Goal: Information Seeking & Learning: Learn about a topic

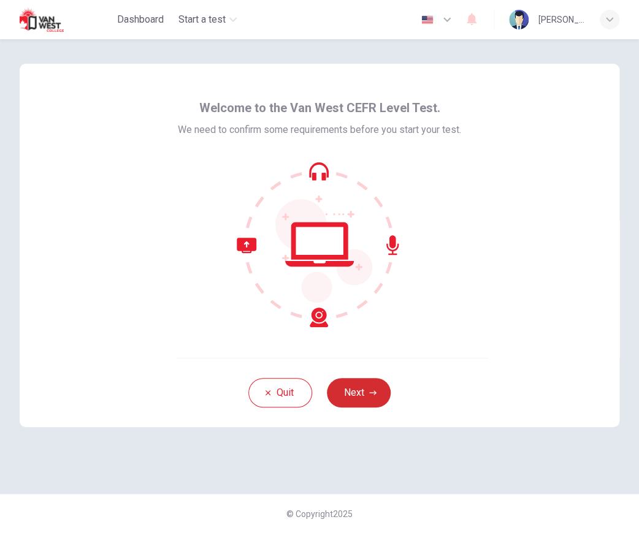
click at [378, 388] on button "Next" at bounding box center [359, 392] width 64 height 29
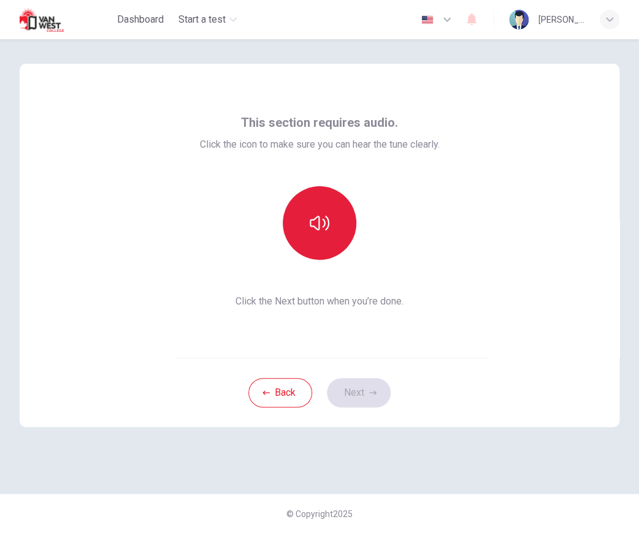
click at [312, 242] on button "button" at bounding box center [320, 223] width 74 height 74
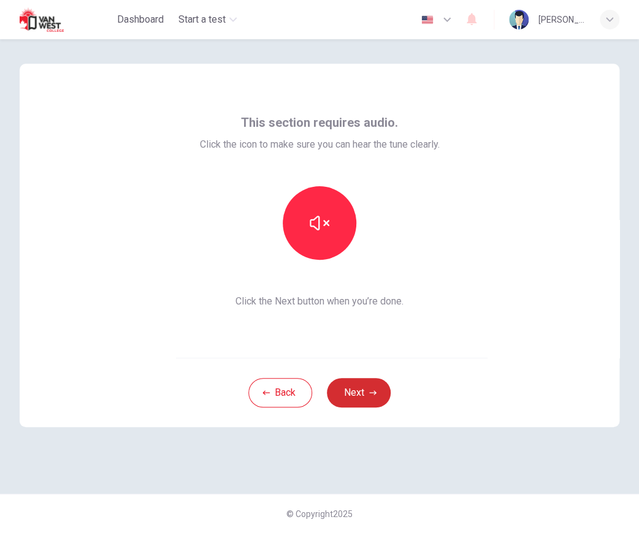
click at [363, 386] on button "Next" at bounding box center [359, 392] width 64 height 29
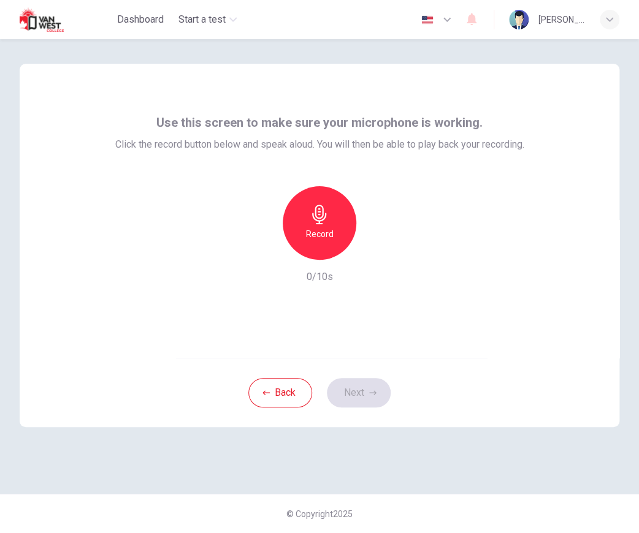
click at [316, 238] on h6 "Record" at bounding box center [320, 234] width 28 height 15
click at [316, 238] on h6 "Stop" at bounding box center [319, 234] width 18 height 15
click at [373, 245] on icon "button" at bounding box center [376, 250] width 12 height 12
click at [375, 251] on icon "button" at bounding box center [377, 249] width 6 height 7
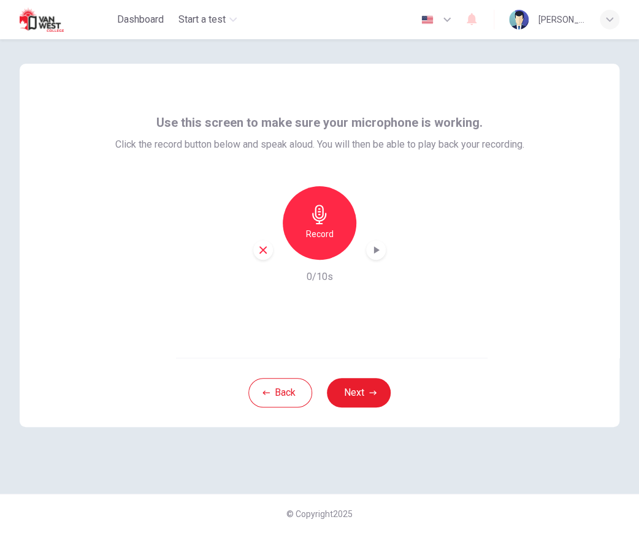
click at [311, 213] on icon "button" at bounding box center [320, 215] width 20 height 20
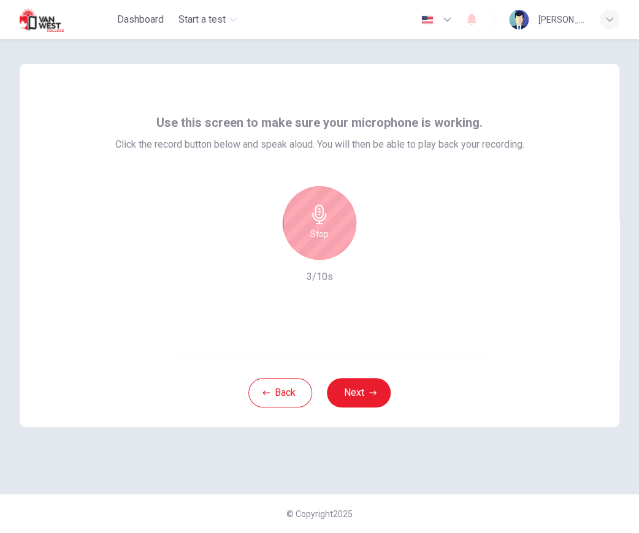
click at [311, 213] on icon "button" at bounding box center [320, 215] width 20 height 20
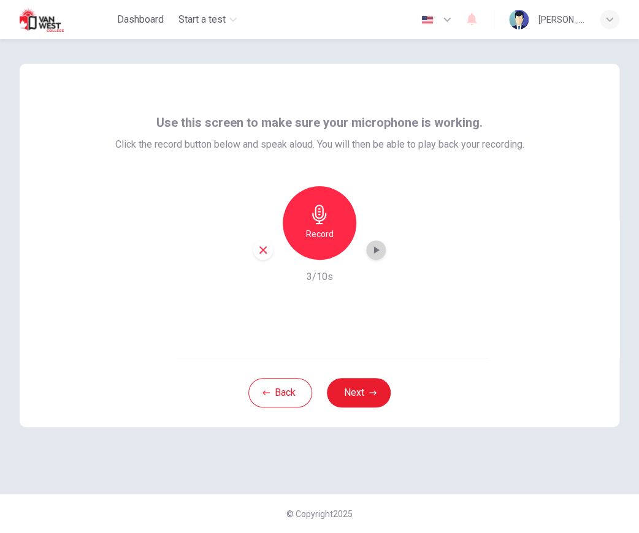
click at [375, 251] on icon "button" at bounding box center [377, 249] width 6 height 7
click at [262, 251] on icon "button" at bounding box center [262, 249] width 7 height 7
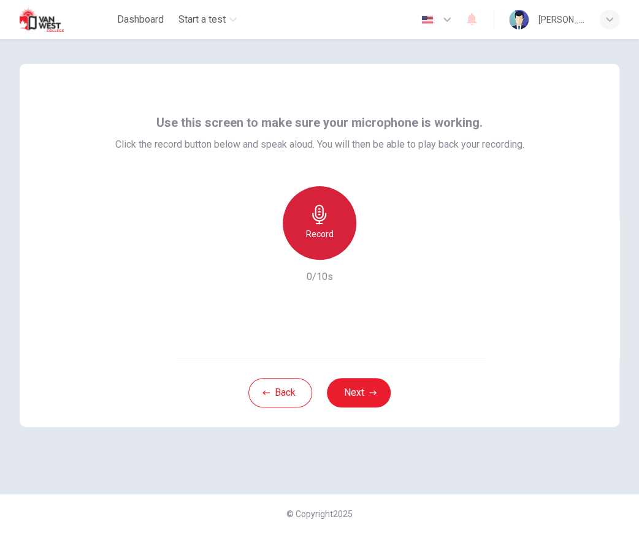
click at [319, 231] on h6 "Record" at bounding box center [320, 234] width 28 height 15
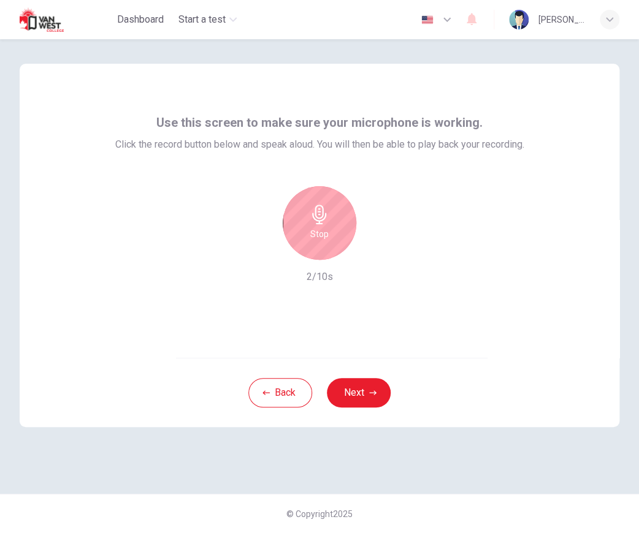
click at [319, 231] on h6 "Stop" at bounding box center [319, 234] width 18 height 15
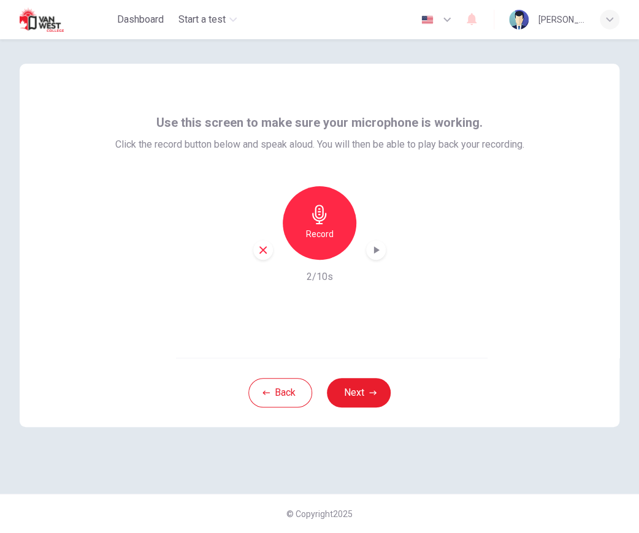
click at [372, 254] on icon "button" at bounding box center [376, 250] width 12 height 12
click at [262, 248] on icon "button" at bounding box center [263, 250] width 11 height 11
click at [370, 378] on button "Next" at bounding box center [359, 392] width 64 height 29
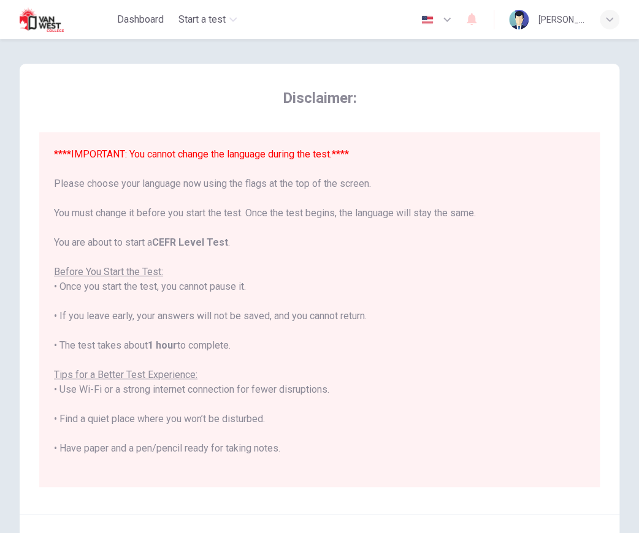
click at [430, 20] on img "button" at bounding box center [426, 19] width 15 height 9
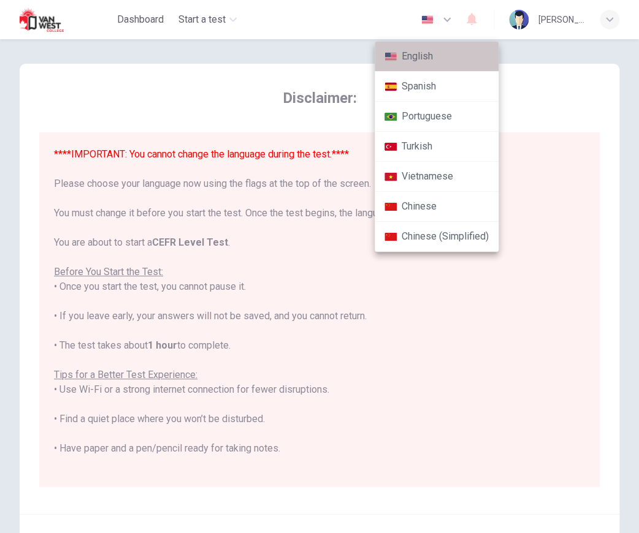
click at [441, 52] on li "English" at bounding box center [437, 57] width 124 height 30
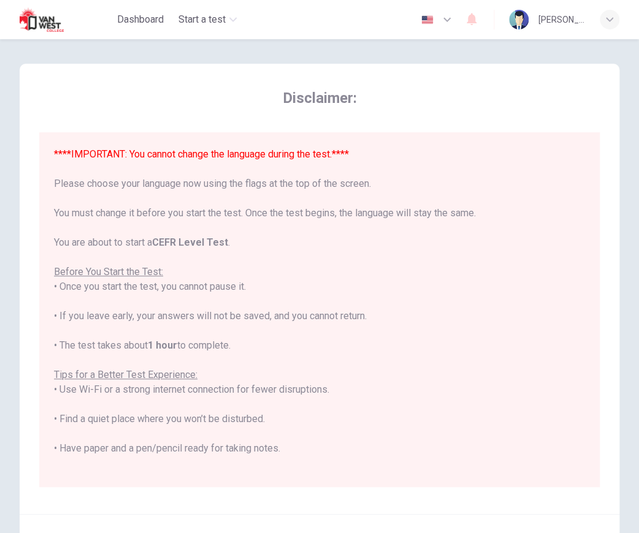
click at [427, 19] on img "button" at bounding box center [426, 19] width 15 height 9
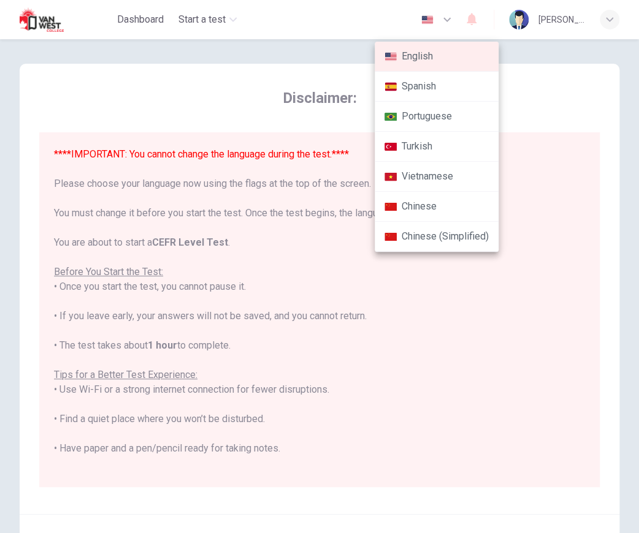
click at [427, 19] on div at bounding box center [319, 266] width 639 height 533
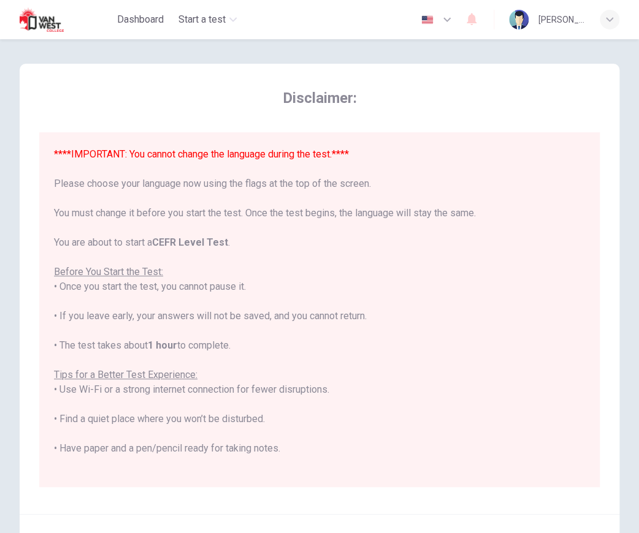
click at [427, 19] on div "English Spanish Portuguese Turkish Vietnamese Chinese Chinese (Simplified)" at bounding box center [319, 266] width 639 height 533
click at [427, 19] on img "button" at bounding box center [426, 19] width 15 height 9
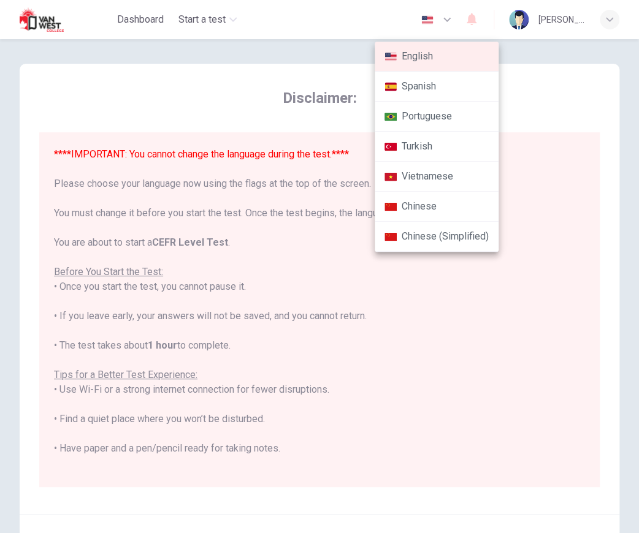
click at [427, 54] on li "English" at bounding box center [437, 57] width 124 height 30
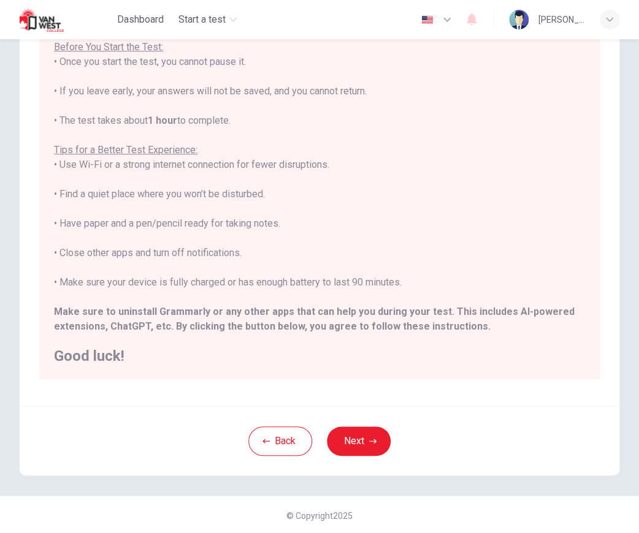
scroll to position [110, 0]
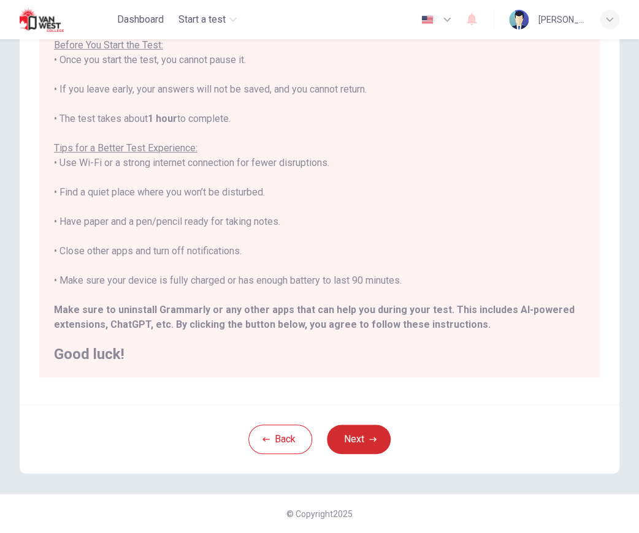
click at [369, 437] on icon "button" at bounding box center [372, 439] width 7 height 7
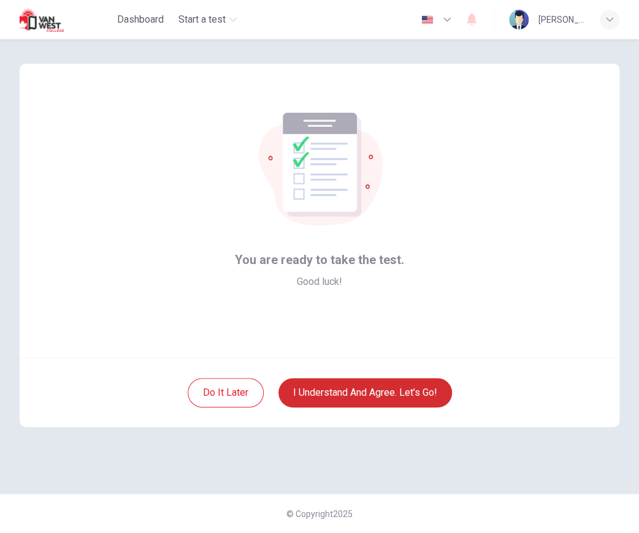
scroll to position [0, 0]
click at [368, 391] on button "I understand and agree. Let’s go!" at bounding box center [365, 392] width 174 height 29
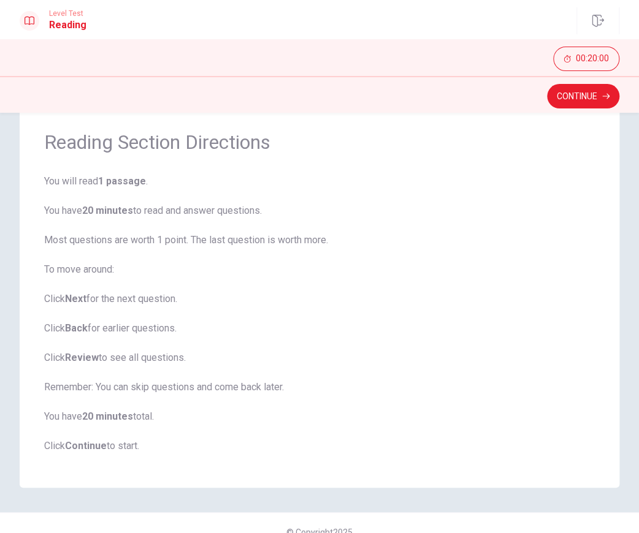
scroll to position [60, 0]
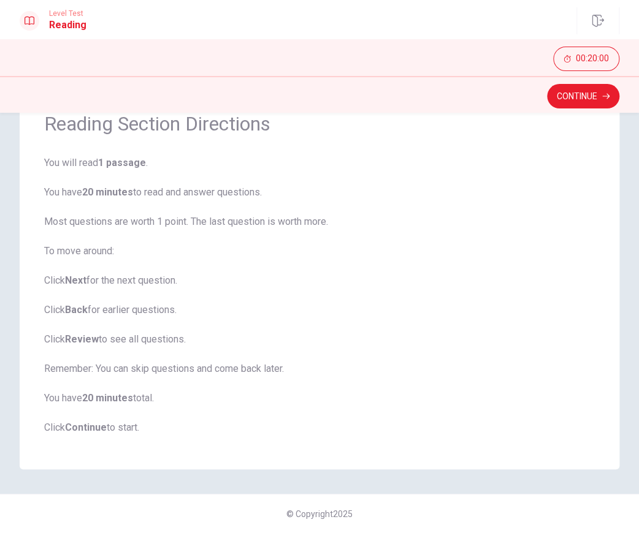
click at [366, 316] on span "You will read 1 passage . You have 20 minutes to read and answer questions. Mos…" at bounding box center [319, 296] width 551 height 280
click at [563, 90] on button "Continue" at bounding box center [583, 96] width 72 height 25
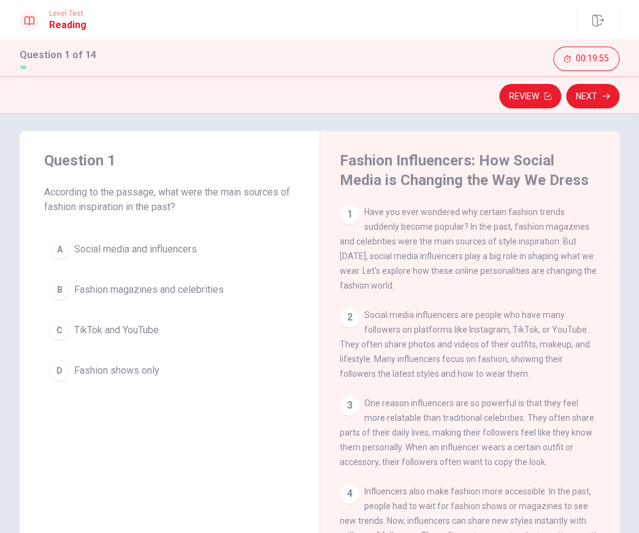
scroll to position [10, 0]
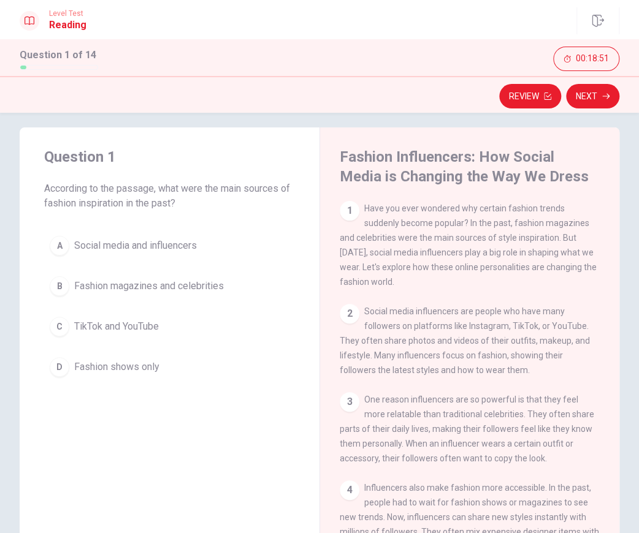
click at [152, 242] on span "Social media and influencers" at bounding box center [135, 245] width 123 height 15
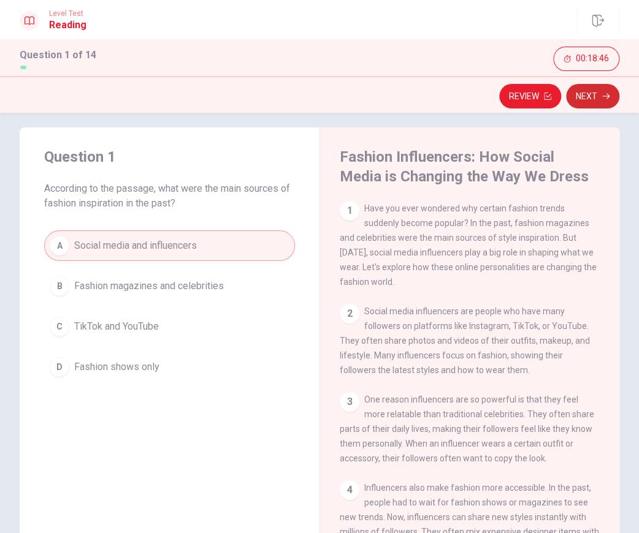
click at [596, 91] on button "Next" at bounding box center [592, 96] width 53 height 25
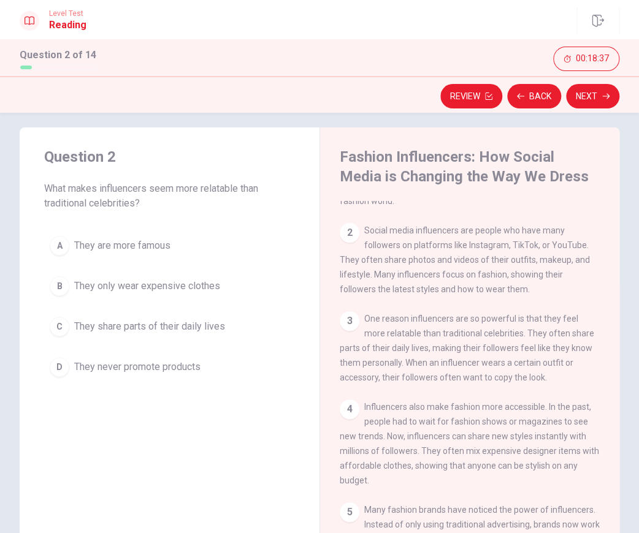
scroll to position [81, 0]
click at [123, 321] on span "They share parts of their daily lives" at bounding box center [149, 326] width 151 height 15
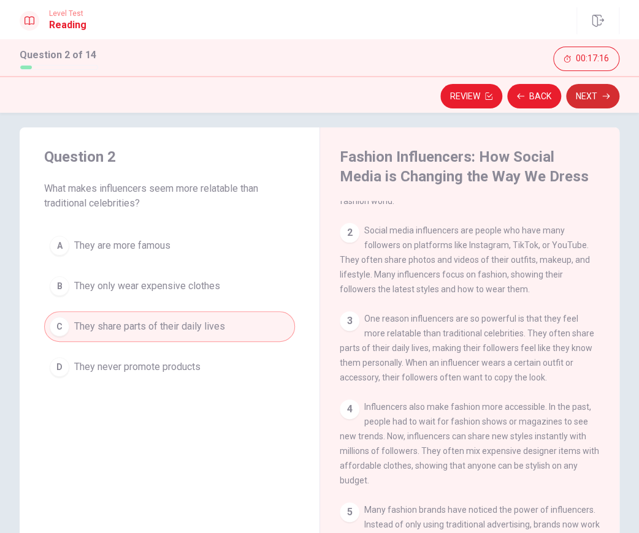
click at [591, 91] on button "Next" at bounding box center [592, 96] width 53 height 25
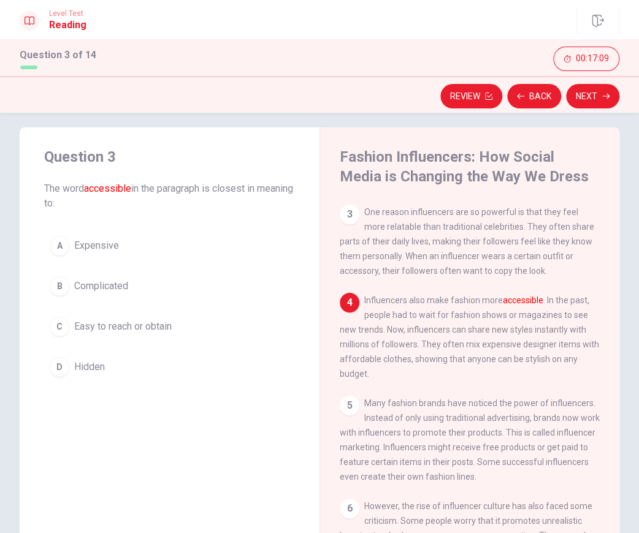
scroll to position [189, 0]
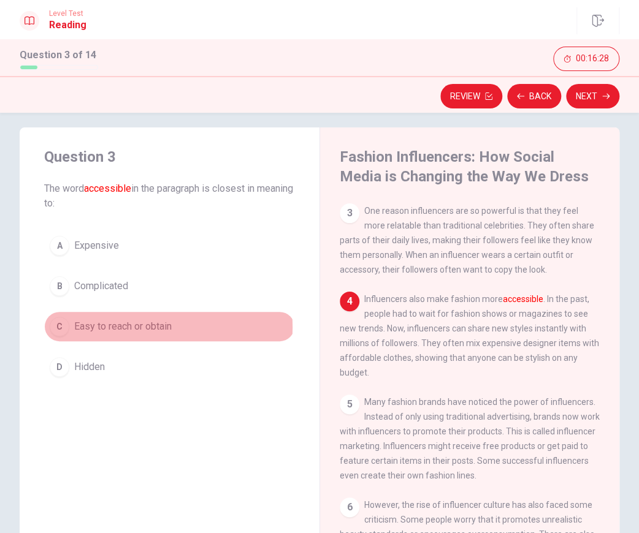
click at [151, 327] on span "Easy to reach or obtain" at bounding box center [122, 326] width 97 height 15
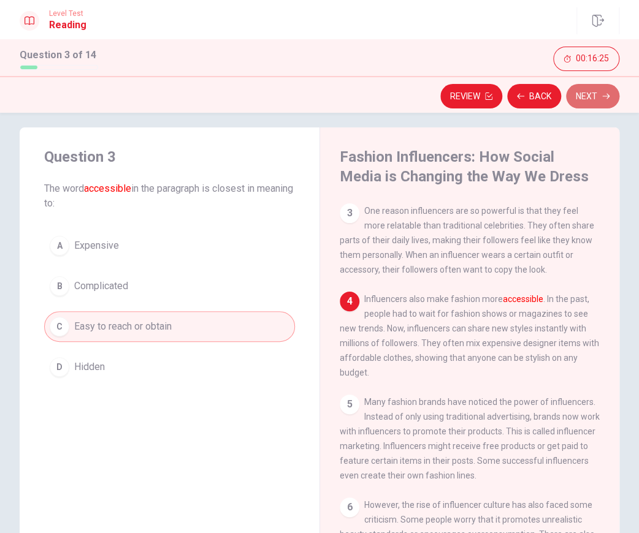
click at [601, 94] on button "Next" at bounding box center [592, 96] width 53 height 25
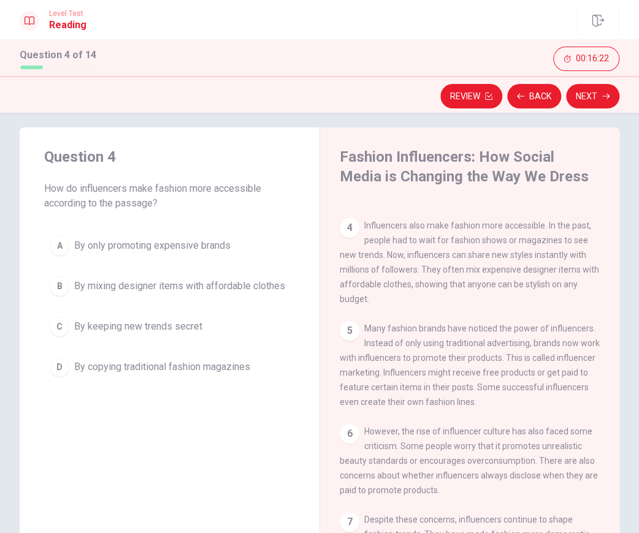
scroll to position [263, 0]
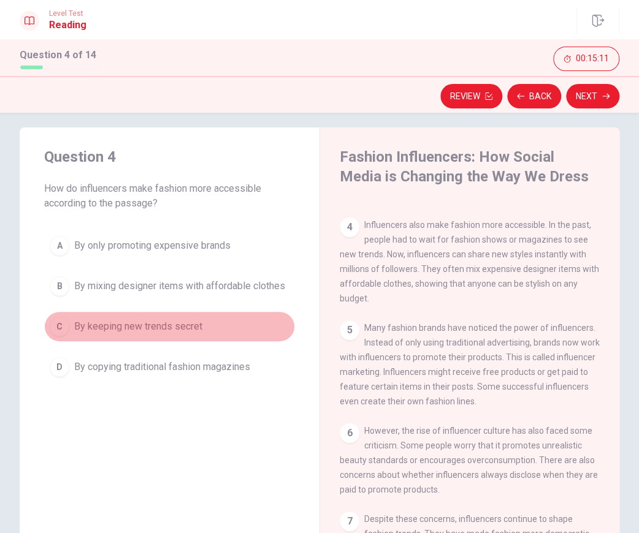
click at [175, 324] on span "By keeping new trends secret" at bounding box center [138, 326] width 128 height 15
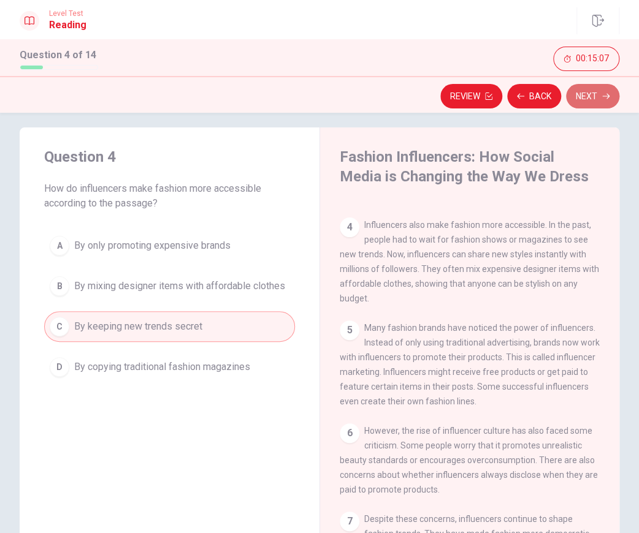
click at [593, 88] on button "Next" at bounding box center [592, 96] width 53 height 25
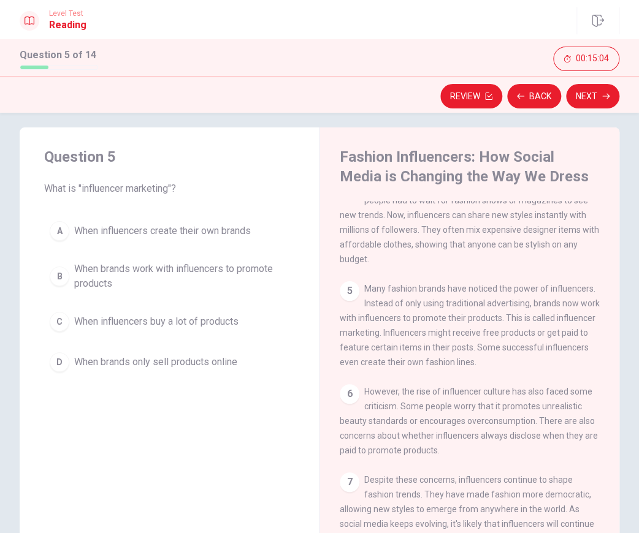
scroll to position [328, 0]
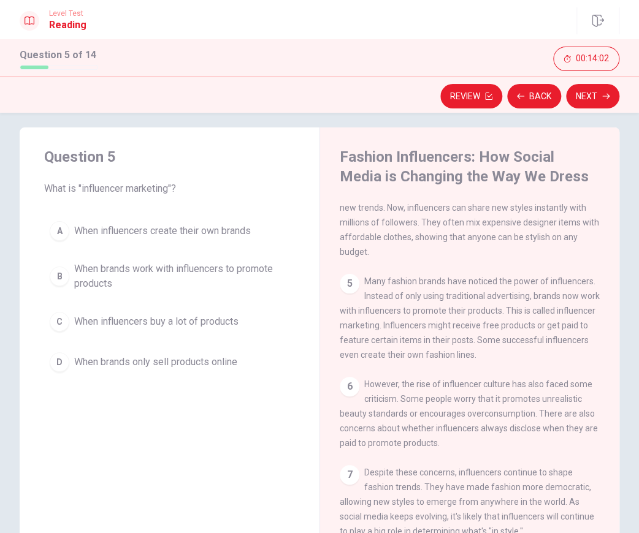
click at [139, 263] on span "When brands work with influencers to promote products" at bounding box center [181, 276] width 215 height 29
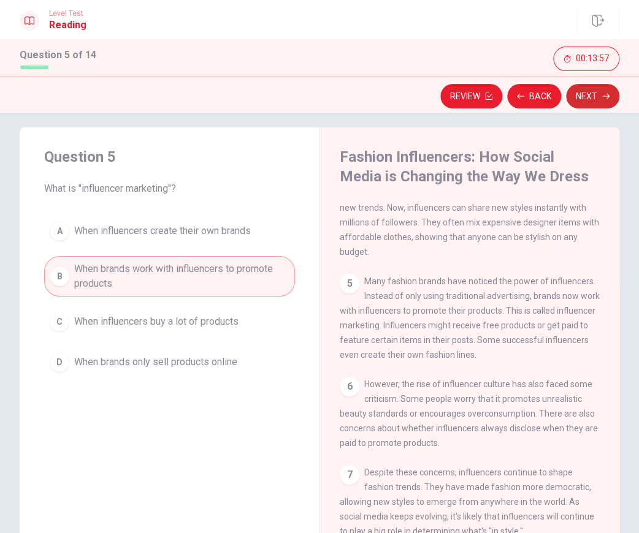
click at [590, 89] on button "Next" at bounding box center [592, 96] width 53 height 25
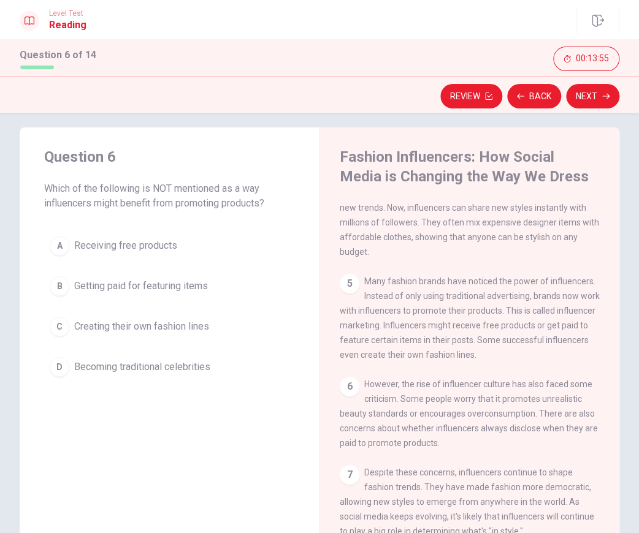
click at [127, 219] on div "Question 6 Which of the following is NOT mentioned as a way influencers might b…" at bounding box center [170, 265] width 300 height 275
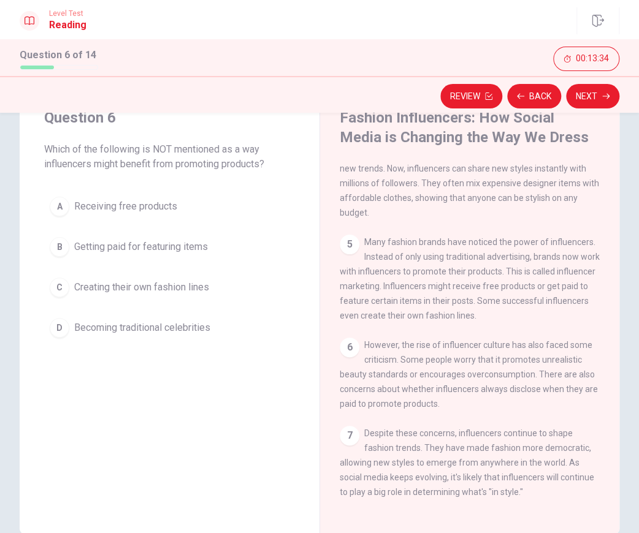
scroll to position [113, 0]
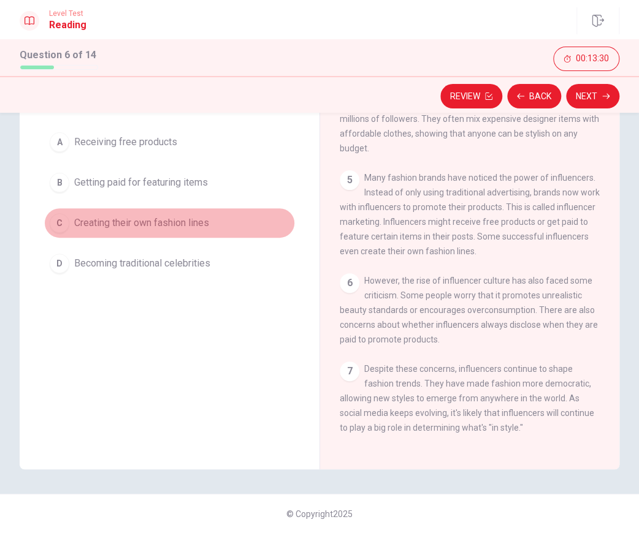
click at [291, 221] on button "C Creating their own fashion lines" at bounding box center [169, 223] width 251 height 31
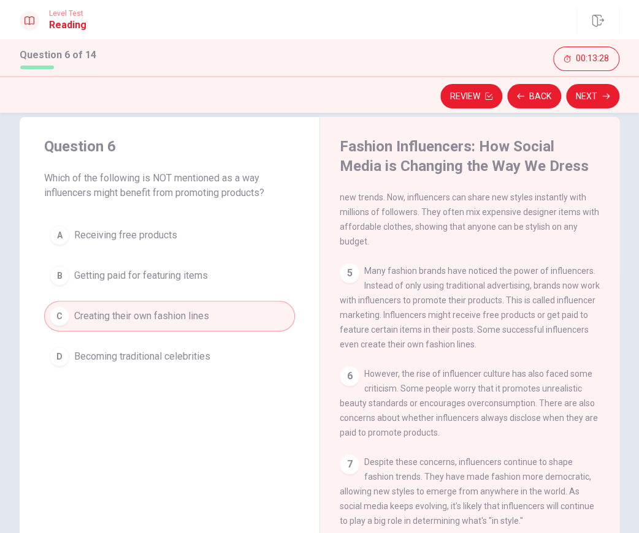
scroll to position [5, 0]
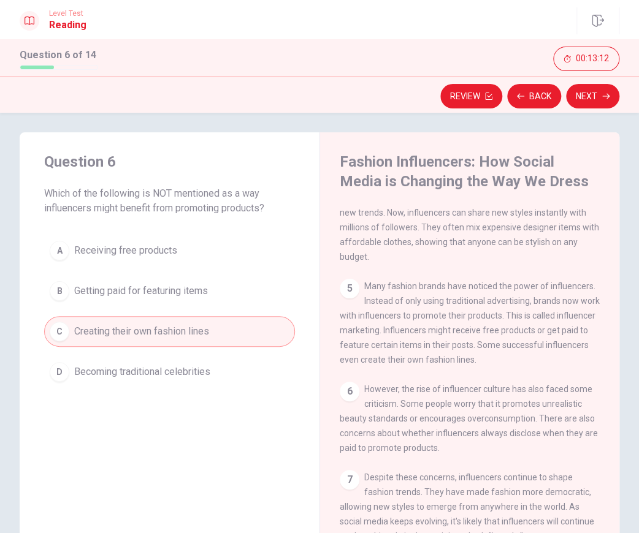
click at [453, 386] on span "However, the rise of influencer culture has also faced some criticism. Some peo…" at bounding box center [469, 418] width 258 height 69
click at [143, 245] on span "Receiving free products" at bounding box center [125, 250] width 103 height 15
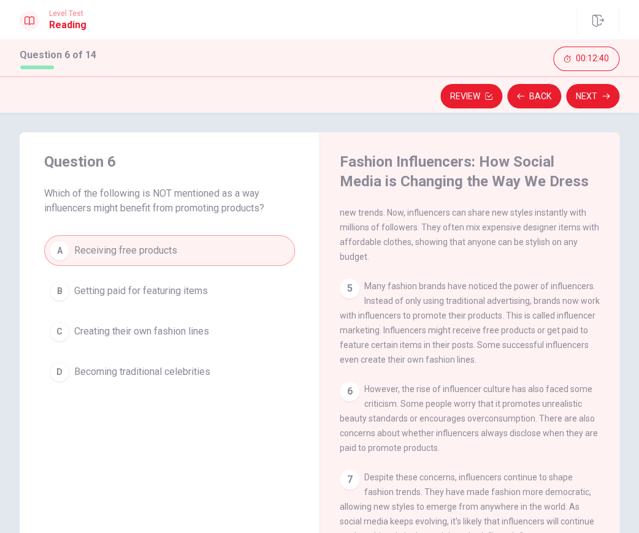
click at [156, 289] on span "Getting paid for featuring items" at bounding box center [141, 291] width 134 height 15
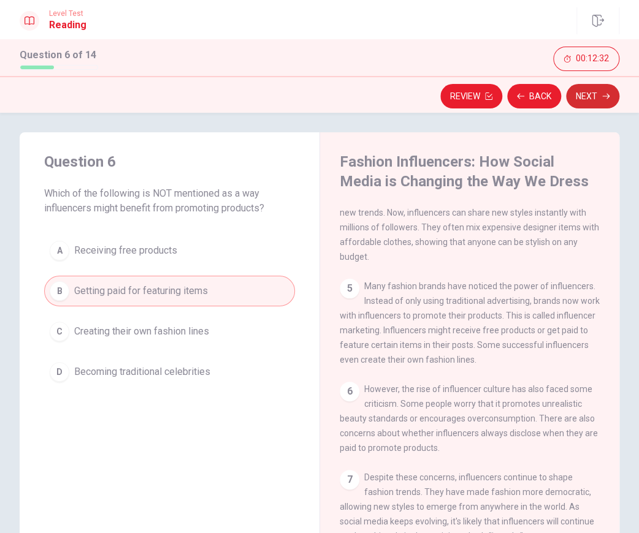
click at [587, 90] on button "Next" at bounding box center [592, 96] width 53 height 25
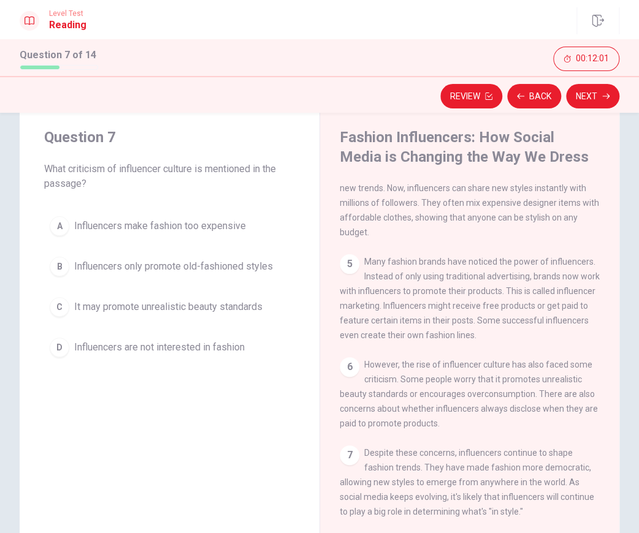
scroll to position [28, 0]
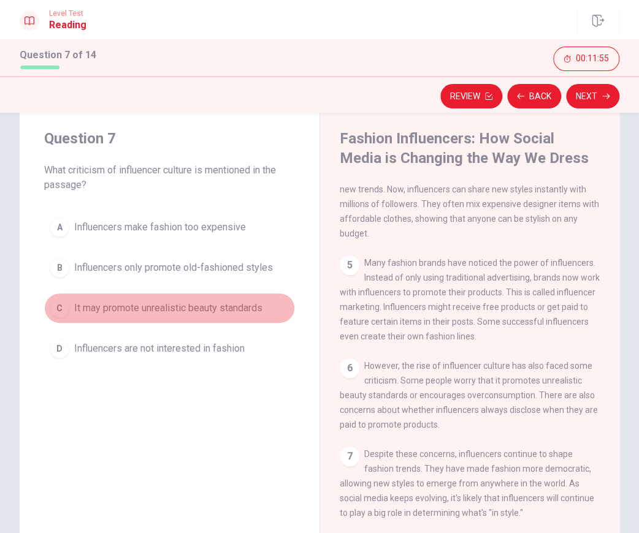
click at [218, 311] on span "It may promote unrealistic beauty standards" at bounding box center [168, 308] width 188 height 15
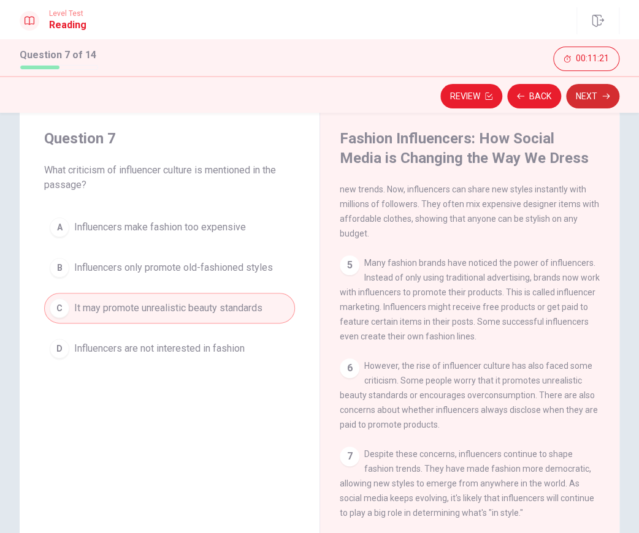
click at [591, 89] on button "Next" at bounding box center [592, 96] width 53 height 25
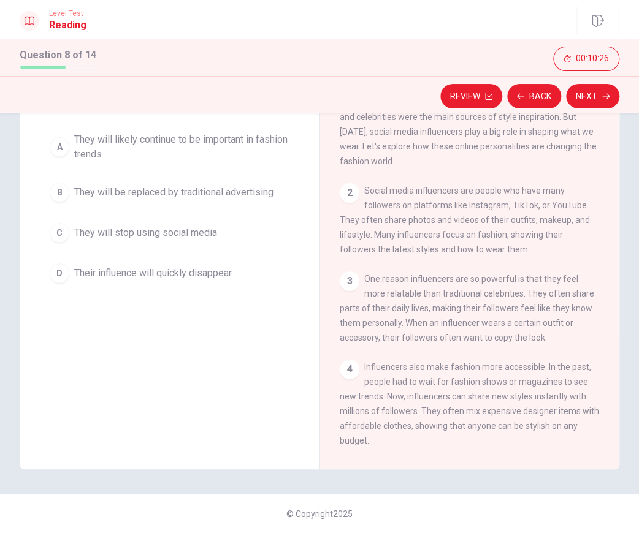
scroll to position [0, 0]
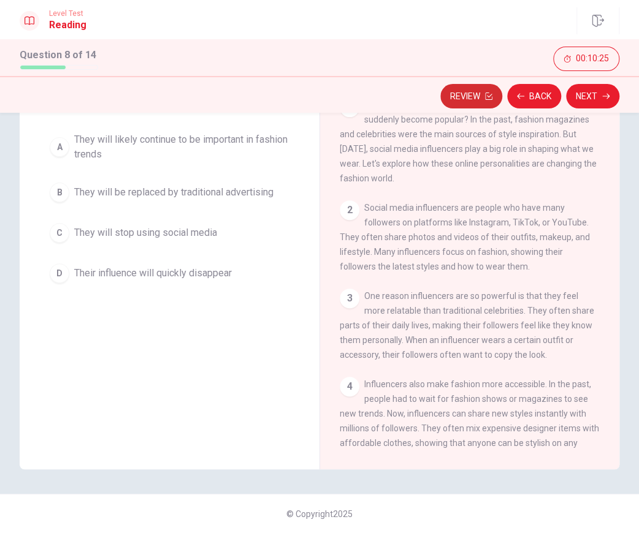
click at [459, 94] on button "Review" at bounding box center [471, 96] width 62 height 25
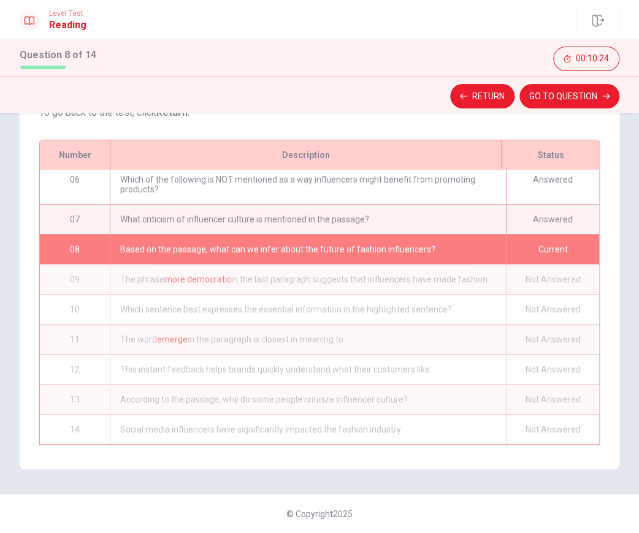
scroll to position [159, 0]
click at [488, 91] on button "Return" at bounding box center [482, 96] width 64 height 25
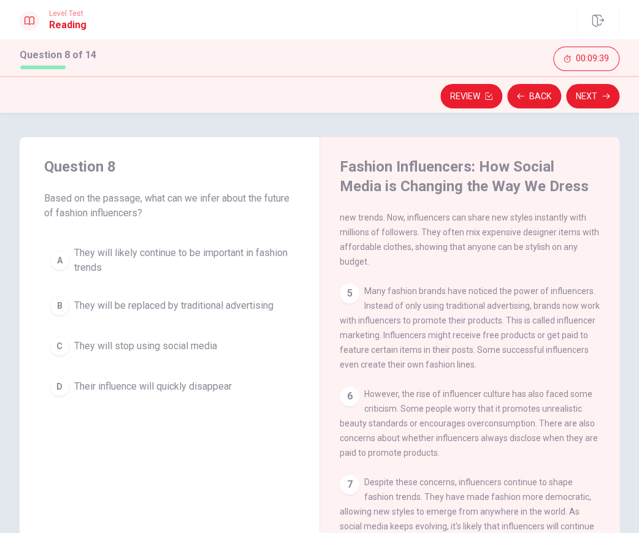
scroll to position [0, 0]
click at [179, 244] on button "A They will likely continue to be important in fashion trends" at bounding box center [169, 260] width 251 height 40
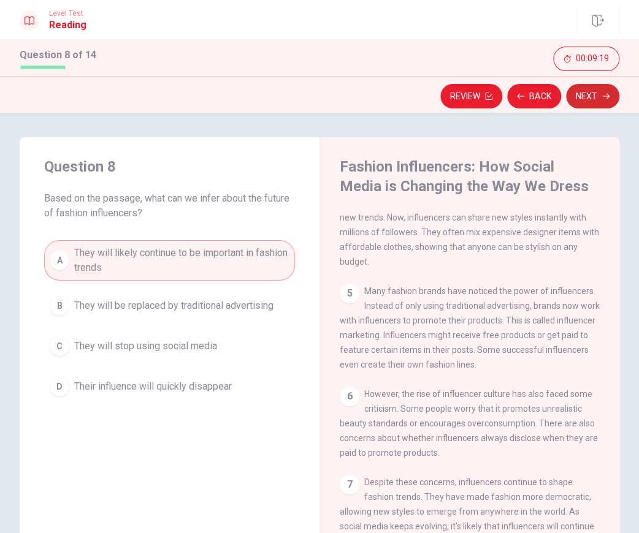
click at [586, 90] on button "Next" at bounding box center [592, 96] width 53 height 25
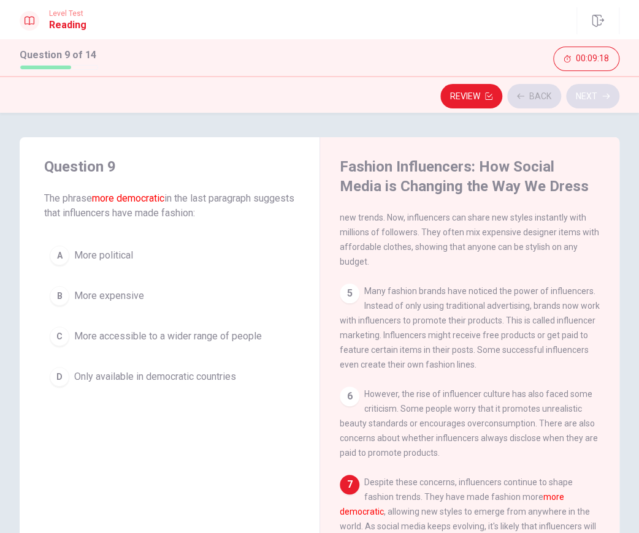
scroll to position [328, 0]
click at [136, 295] on span "More expensive" at bounding box center [109, 296] width 70 height 15
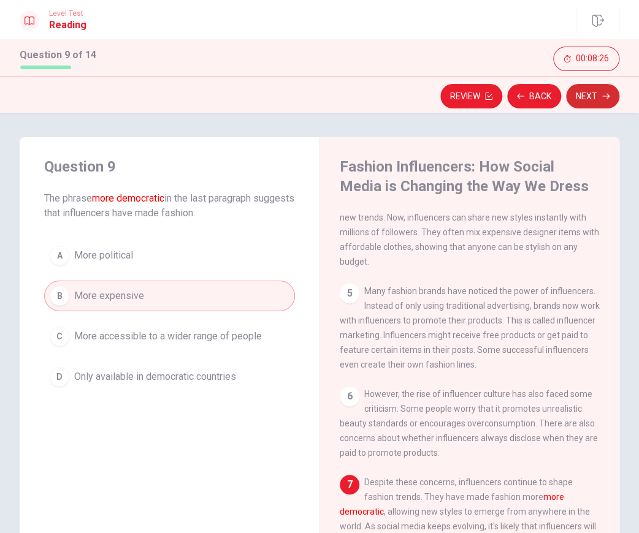
click at [601, 95] on button "Next" at bounding box center [592, 96] width 53 height 25
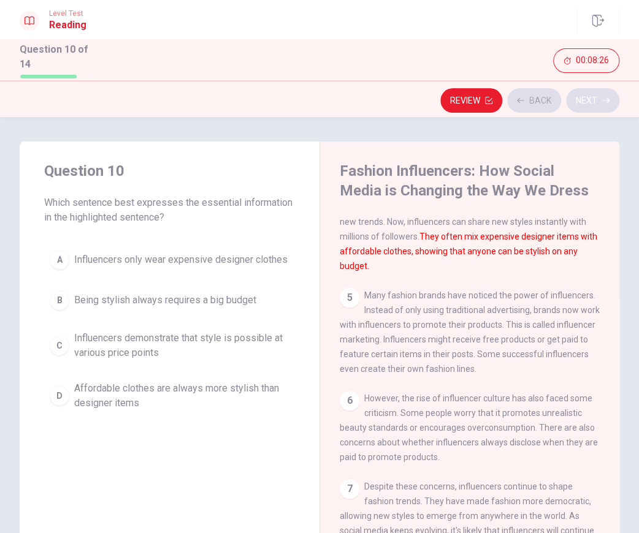
scroll to position [287, 0]
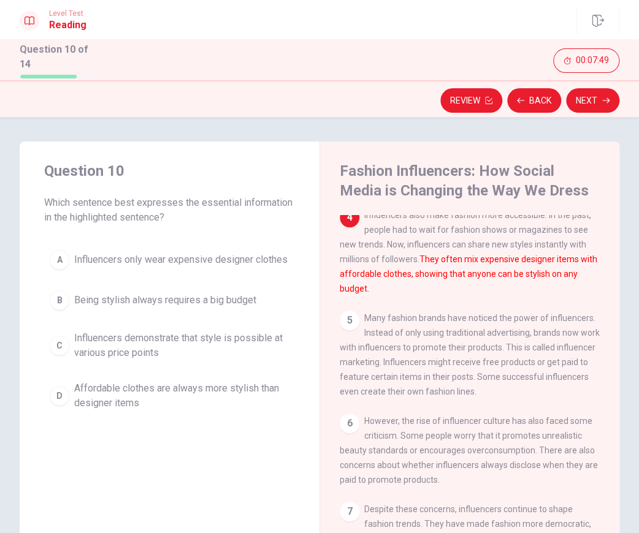
click at [199, 391] on span "Affordable clothes are always more stylish than designer items" at bounding box center [181, 395] width 215 height 29
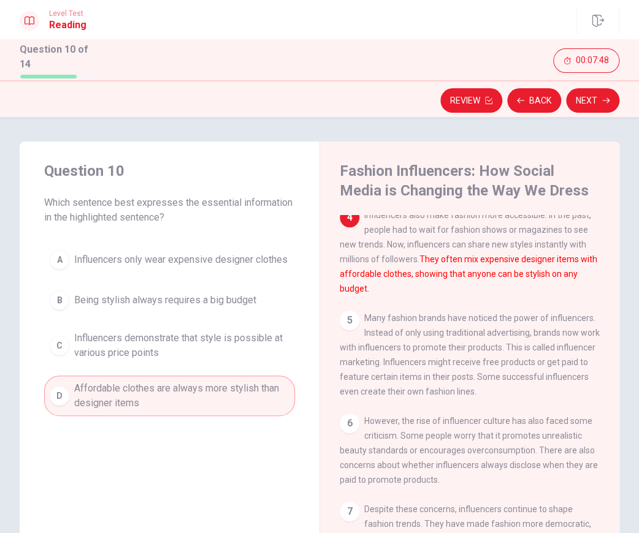
scroll to position [113, 0]
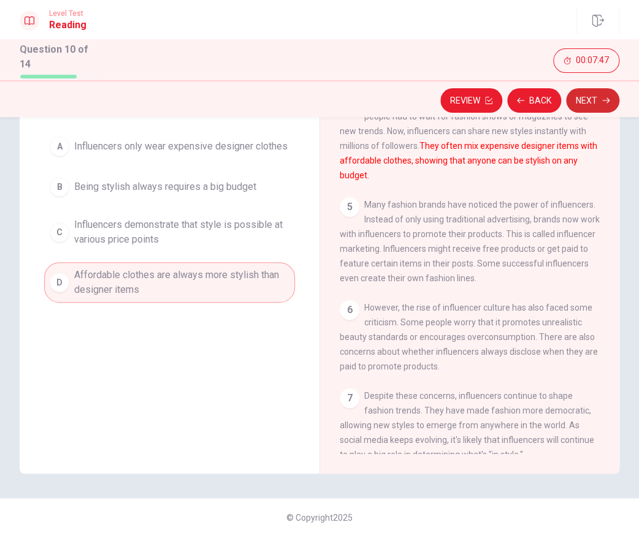
click at [602, 97] on icon "button" at bounding box center [605, 100] width 7 height 7
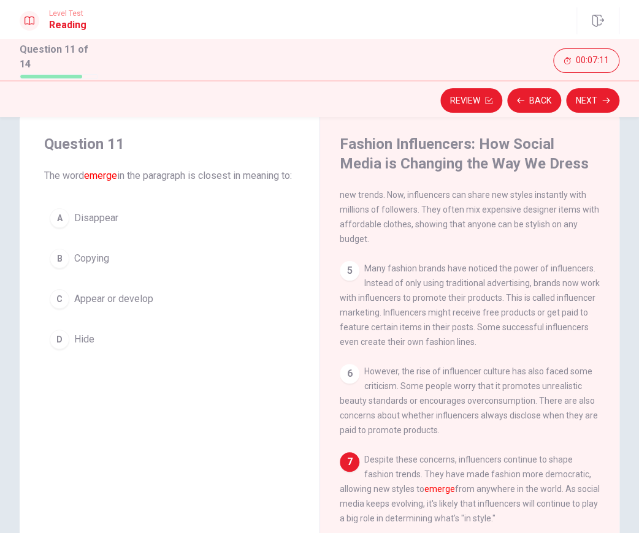
scroll to position [25, 0]
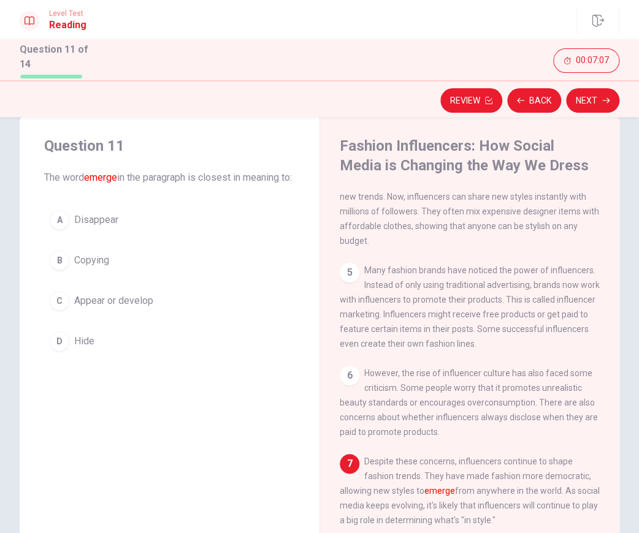
click at [98, 261] on button "B Copying" at bounding box center [169, 260] width 251 height 31
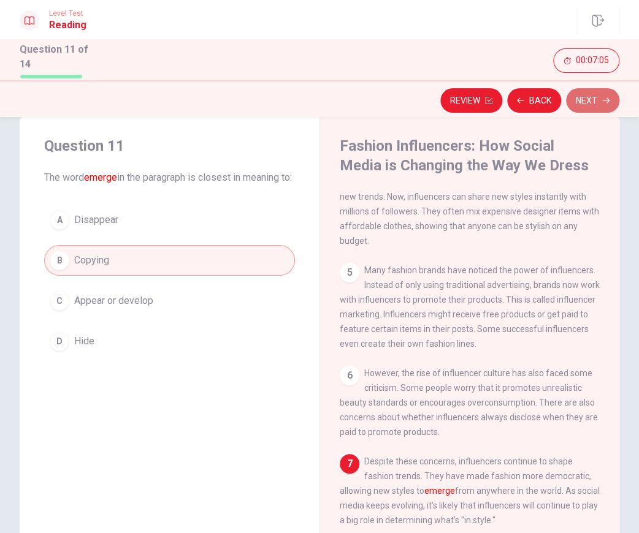
click at [591, 96] on button "Next" at bounding box center [592, 100] width 53 height 25
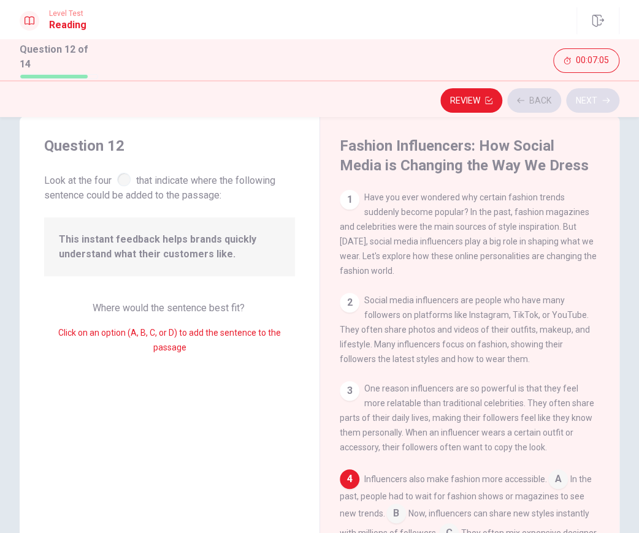
scroll to position [165, 0]
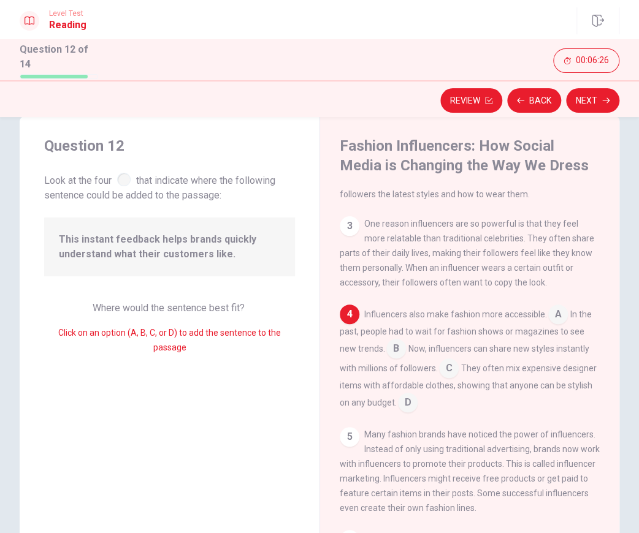
click at [406, 356] on input at bounding box center [396, 350] width 20 height 20
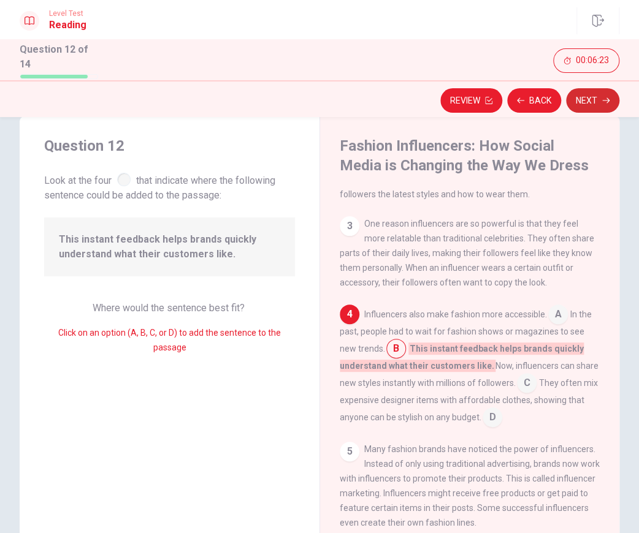
click at [596, 95] on button "Next" at bounding box center [592, 100] width 53 height 25
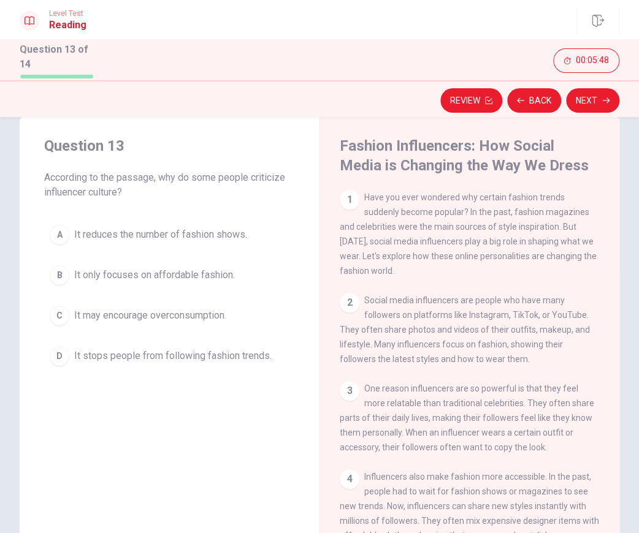
click at [169, 234] on span "It reduces the number of fashion shows." at bounding box center [160, 234] width 173 height 15
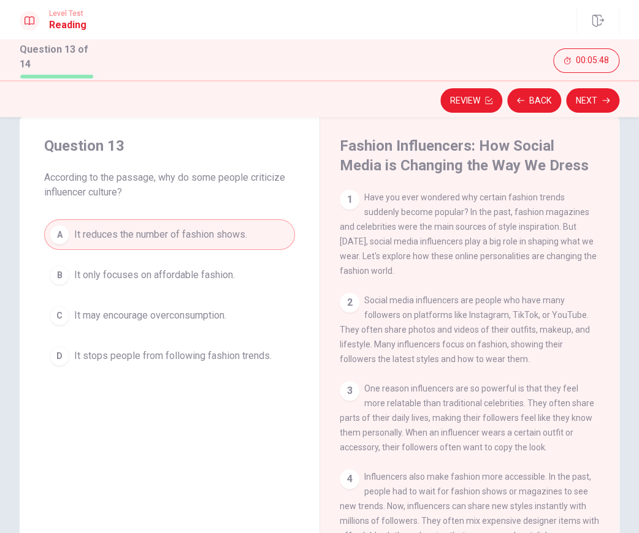
click at [169, 234] on span "It reduces the number of fashion shows." at bounding box center [160, 234] width 173 height 15
click at [606, 88] on button "Next" at bounding box center [592, 100] width 53 height 25
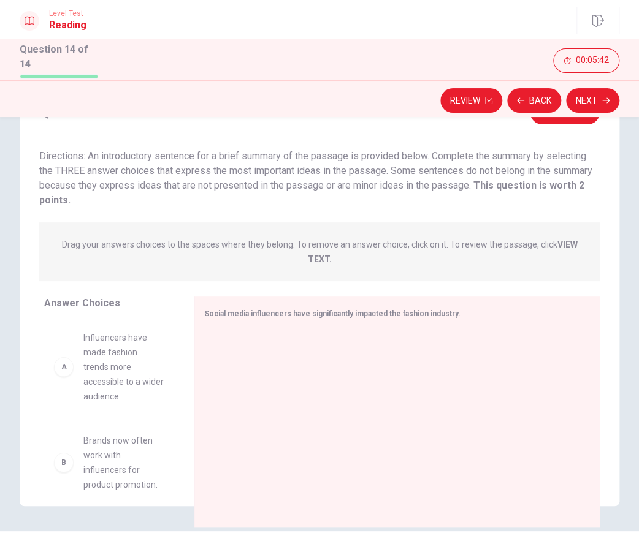
scroll to position [94, 0]
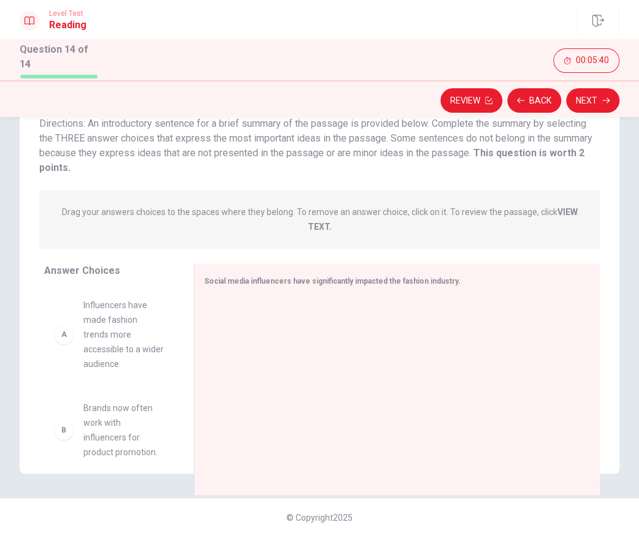
click at [116, 344] on span "Influencers have made fashion trends more accessible to a wider audience." at bounding box center [123, 335] width 81 height 74
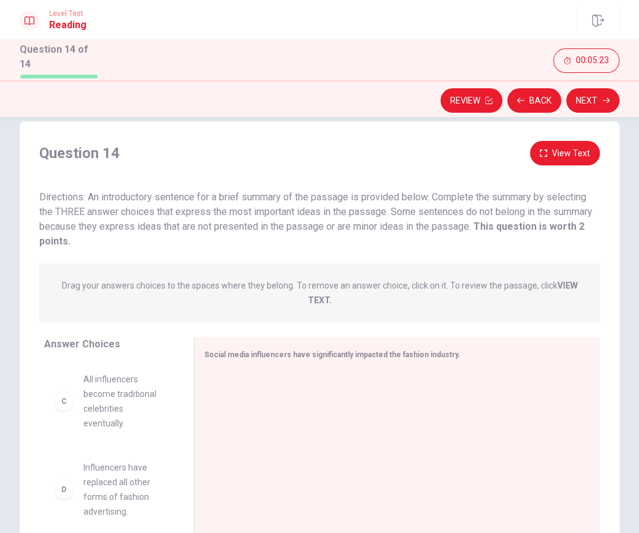
scroll to position [203, 0]
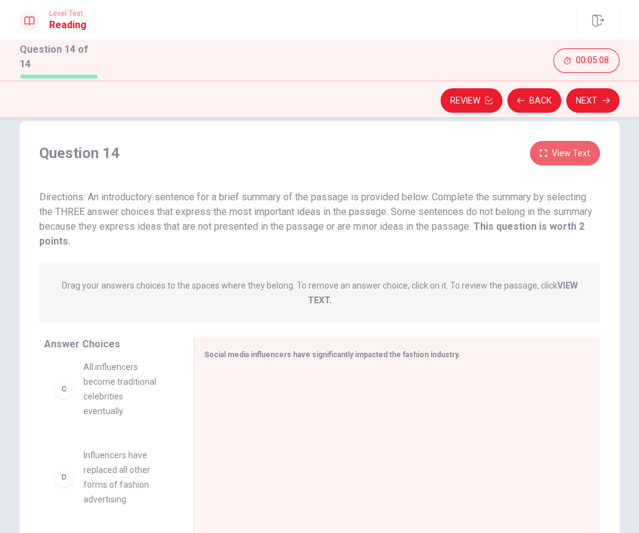
click at [552, 141] on button "View Text" at bounding box center [565, 153] width 70 height 25
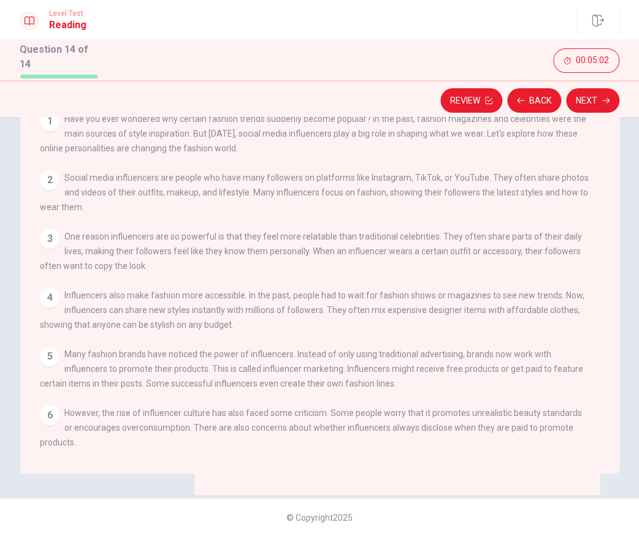
scroll to position [0, 0]
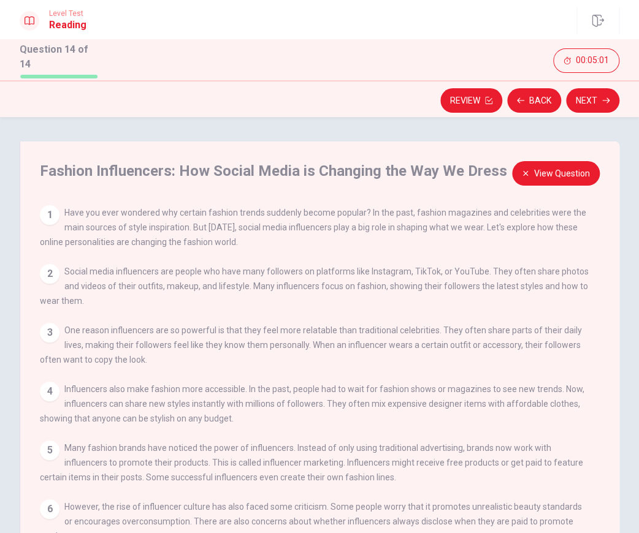
click at [540, 165] on button "View Question" at bounding box center [556, 173] width 88 height 25
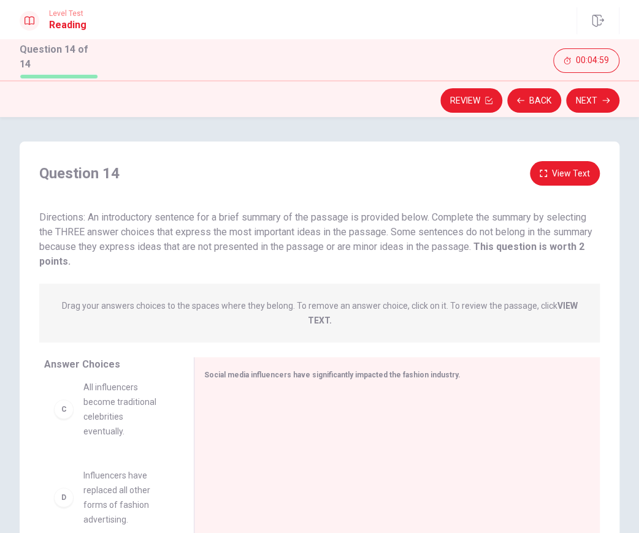
click at [64, 419] on div "C" at bounding box center [64, 410] width 20 height 20
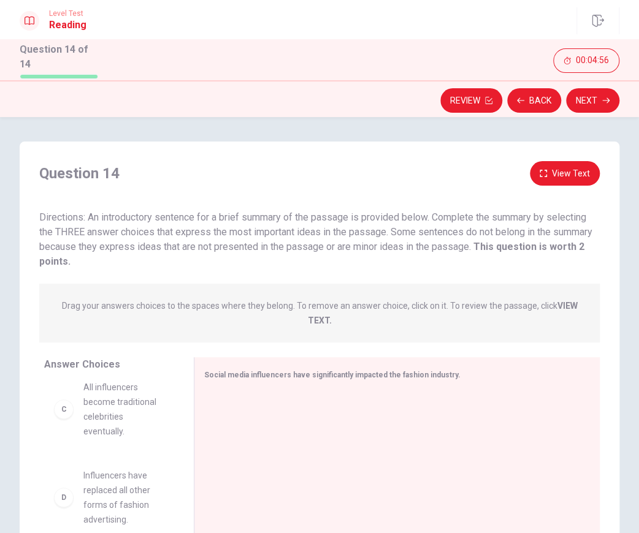
click at [64, 419] on div "C" at bounding box center [64, 410] width 20 height 20
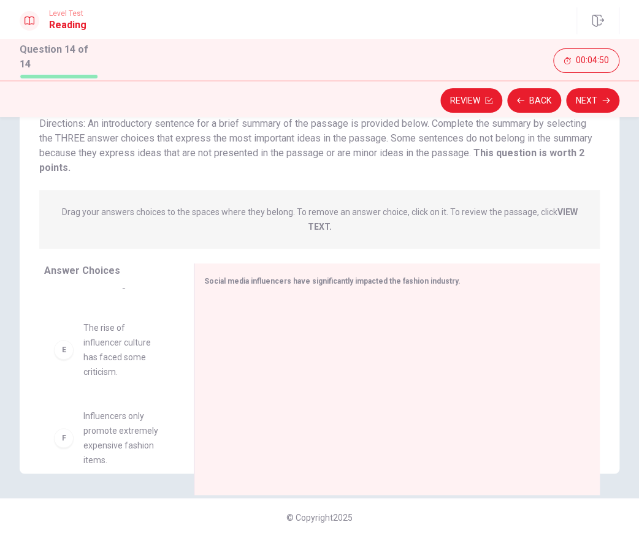
scroll to position [361, 0]
click at [60, 348] on div "E" at bounding box center [64, 350] width 20 height 20
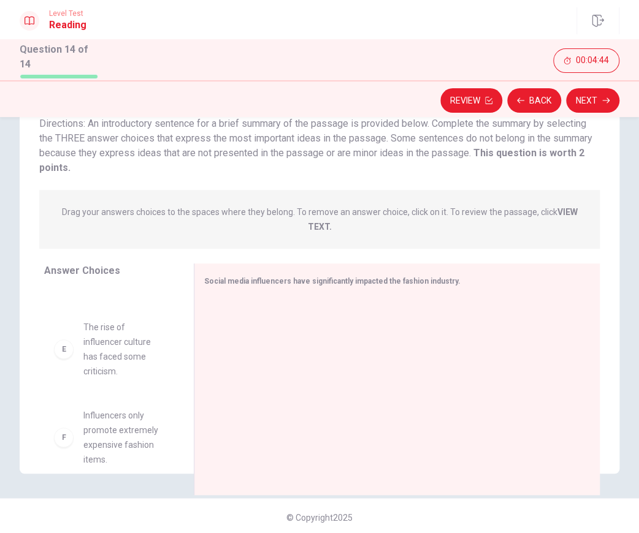
click at [88, 329] on span "The rise of influencer culture has faced some criticism." at bounding box center [123, 349] width 81 height 59
click at [109, 322] on span "The rise of influencer culture has faced some criticism." at bounding box center [123, 349] width 81 height 59
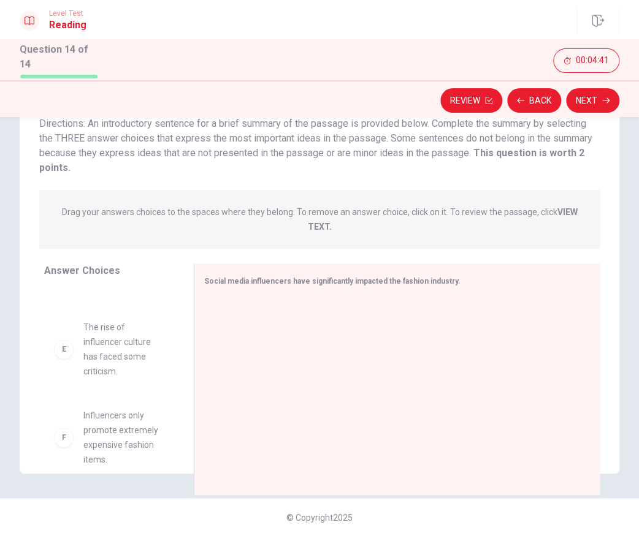
click at [109, 322] on span "The rise of influencer culture has faced some criticism." at bounding box center [123, 349] width 81 height 59
click at [102, 338] on span "The rise of influencer culture has faced some criticism." at bounding box center [123, 349] width 81 height 59
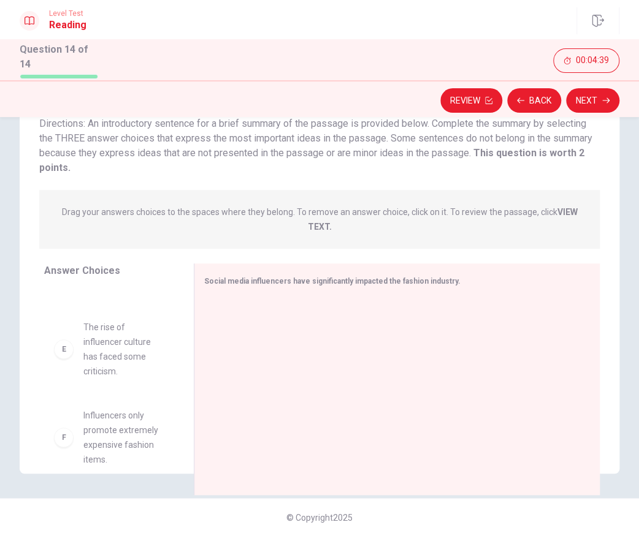
click at [93, 337] on span "The rise of influencer culture has faced some criticism." at bounding box center [123, 349] width 81 height 59
click at [105, 326] on span "The rise of influencer culture has faced some criticism." at bounding box center [123, 349] width 81 height 59
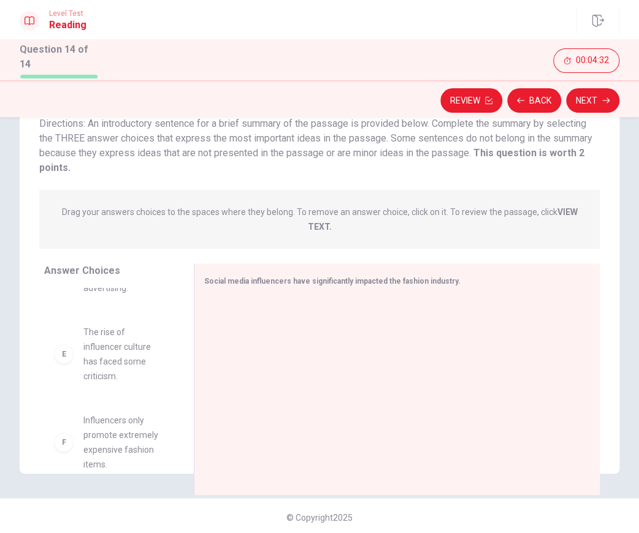
click at [101, 380] on span "The rise of influencer culture has faced some criticism." at bounding box center [123, 354] width 81 height 59
click at [112, 370] on span "The rise of influencer culture has faced some criticism." at bounding box center [123, 354] width 81 height 59
click at [112, 363] on span "The rise of influencer culture has faced some criticism." at bounding box center [123, 354] width 81 height 59
click at [114, 353] on span "The rise of influencer culture has faced some criticism." at bounding box center [123, 354] width 81 height 59
click at [105, 349] on div "A Influencers have made fashion trends more accessible to a wider audience. B B…" at bounding box center [114, 382] width 140 height 189
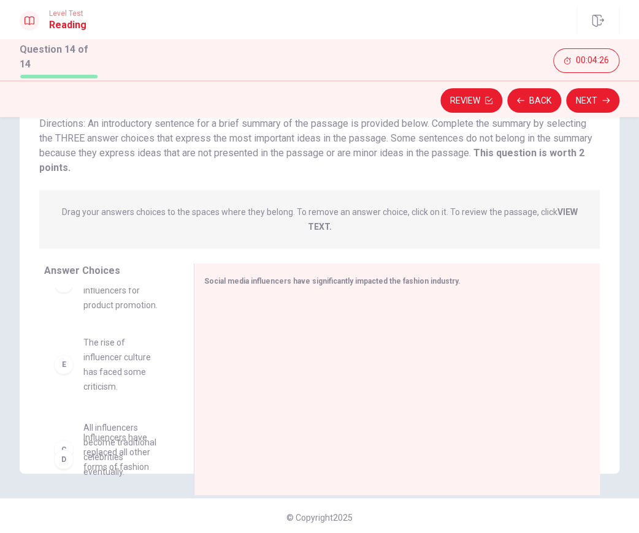
scroll to position [124, 0]
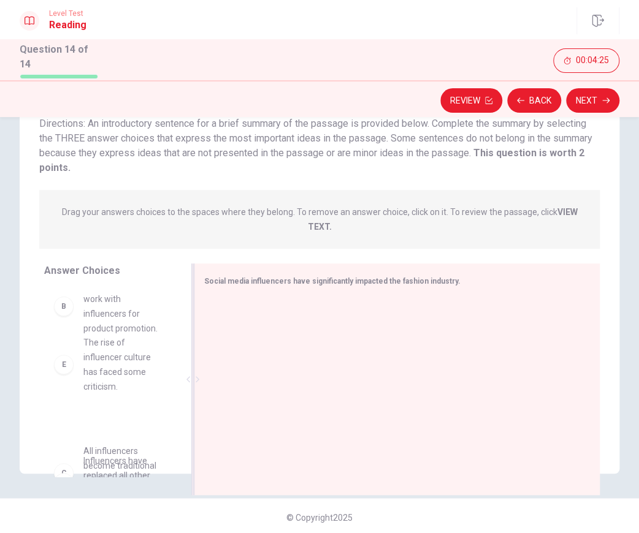
click at [246, 344] on div at bounding box center [392, 381] width 376 height 164
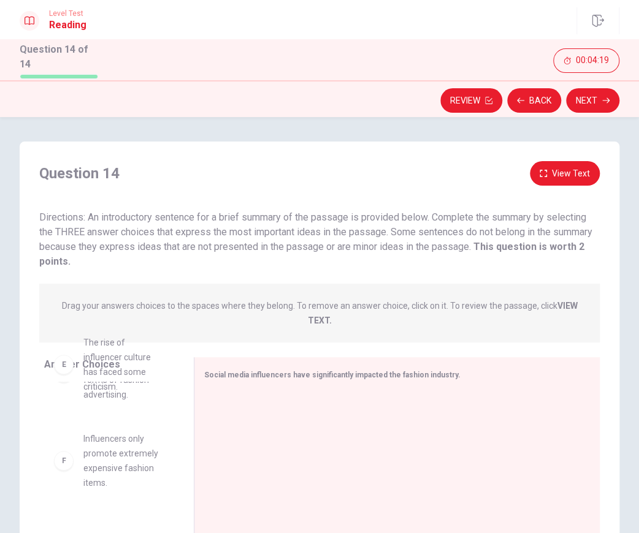
scroll to position [332, 0]
click at [549, 176] on button "View Text" at bounding box center [565, 173] width 70 height 25
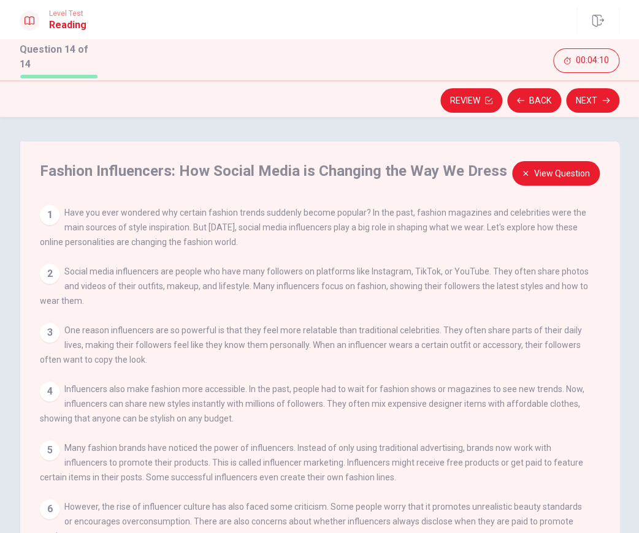
click at [549, 176] on button "View Question" at bounding box center [556, 173] width 88 height 25
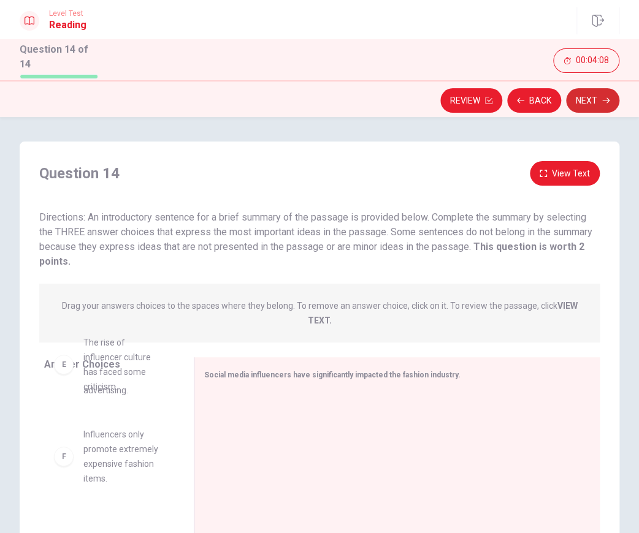
click at [602, 99] on icon "button" at bounding box center [605, 100] width 7 height 7
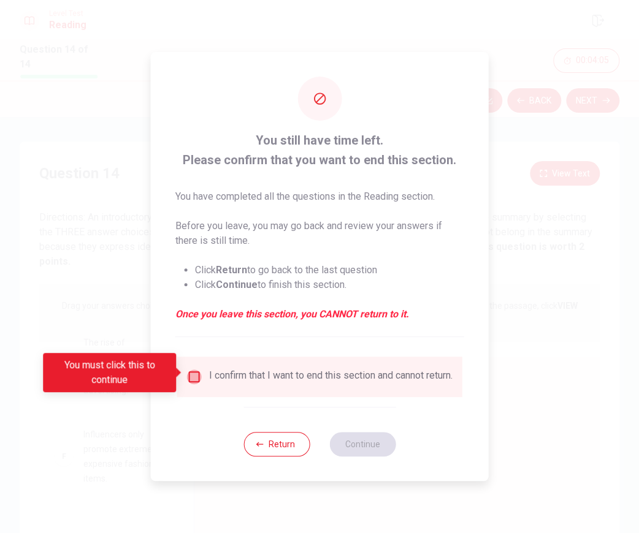
click at [191, 370] on input "You must click this to continue" at bounding box center [194, 377] width 15 height 15
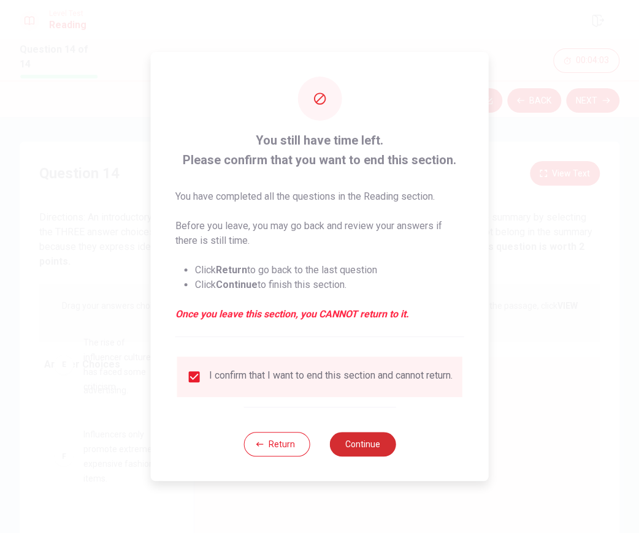
click at [350, 447] on button "Continue" at bounding box center [362, 444] width 66 height 25
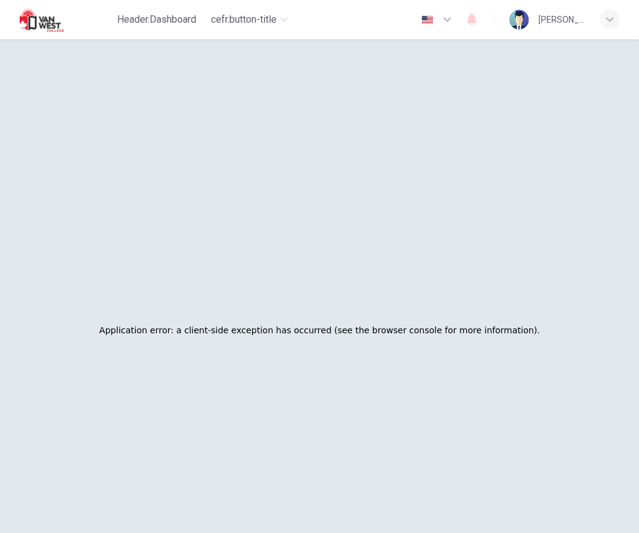
click at [421, 123] on div "Application error: a client-side exception has occurred (see the browser consol…" at bounding box center [319, 330] width 609 height 533
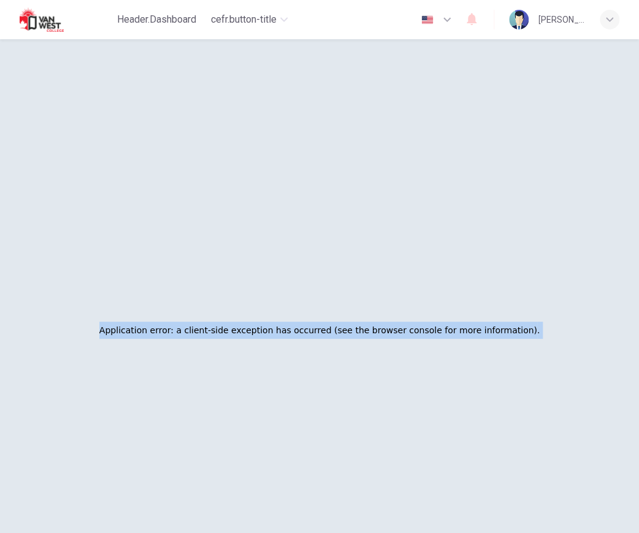
click at [421, 123] on div "Application error: a client-side exception has occurred (see the browser consol…" at bounding box center [319, 330] width 609 height 533
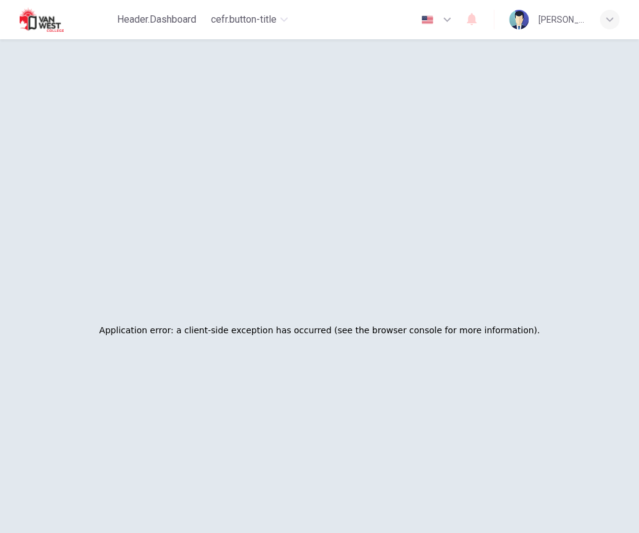
click at [421, 123] on div "Application error: a client-side exception has occurred (see the browser consol…" at bounding box center [319, 330] width 609 height 533
click at [274, 172] on div "Application error: a client-side exception has occurred (see the browser consol…" at bounding box center [319, 330] width 609 height 533
click at [609, 10] on div "button" at bounding box center [610, 20] width 20 height 20
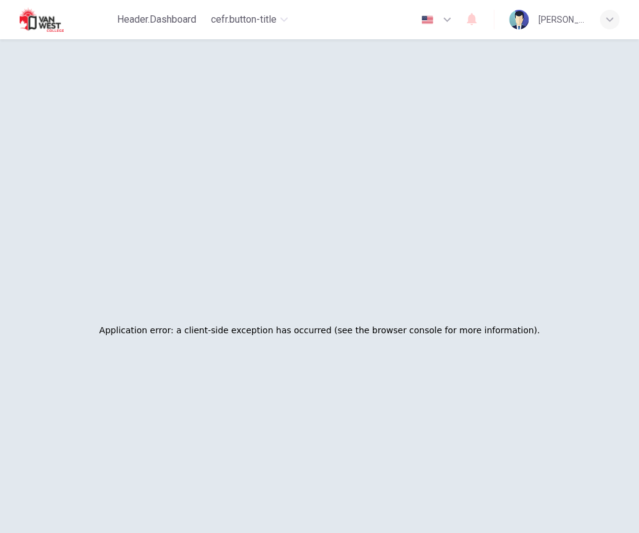
click at [609, 9] on div at bounding box center [319, 266] width 639 height 533
click at [498, 45] on div "Application error: a client-side exception has occurred (see the browser consol…" at bounding box center [319, 330] width 639 height 582
click at [541, 12] on div "[PERSON_NAME]" at bounding box center [561, 19] width 47 height 15
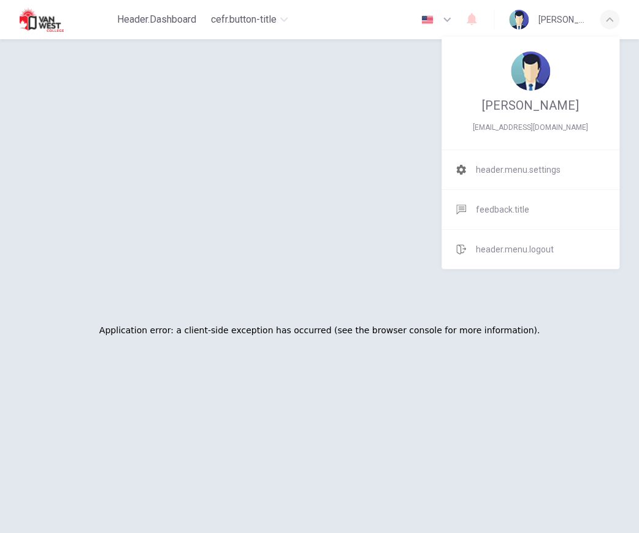
click at [264, 20] on div at bounding box center [319, 266] width 639 height 533
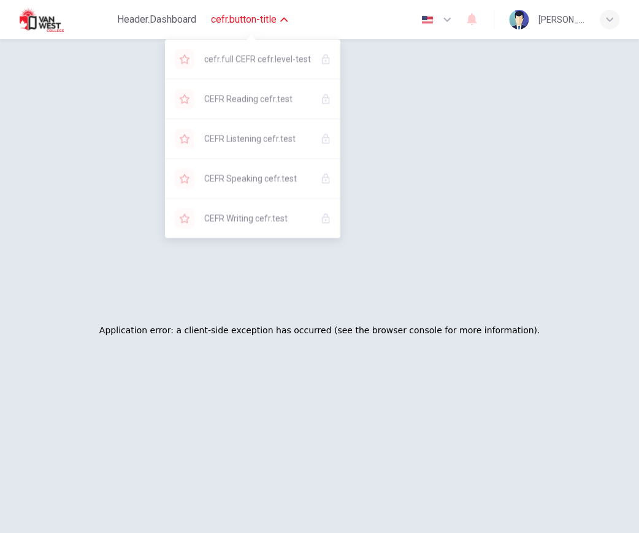
click at [240, 21] on span "cefr.button-title" at bounding box center [244, 19] width 66 height 15
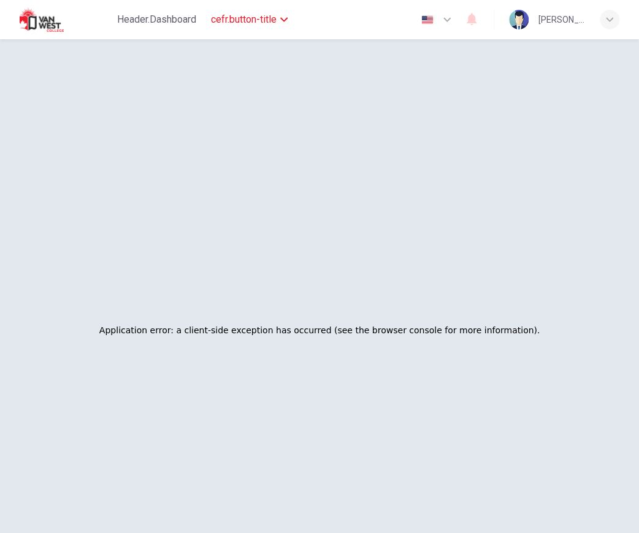
click at [240, 21] on span "cefr.button-title" at bounding box center [244, 19] width 66 height 15
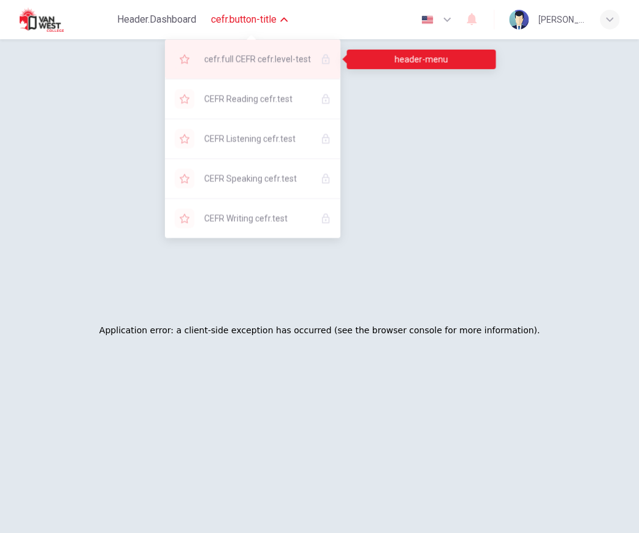
click at [238, 62] on span "cefr.full CEFR cefr.level-test" at bounding box center [257, 59] width 107 height 15
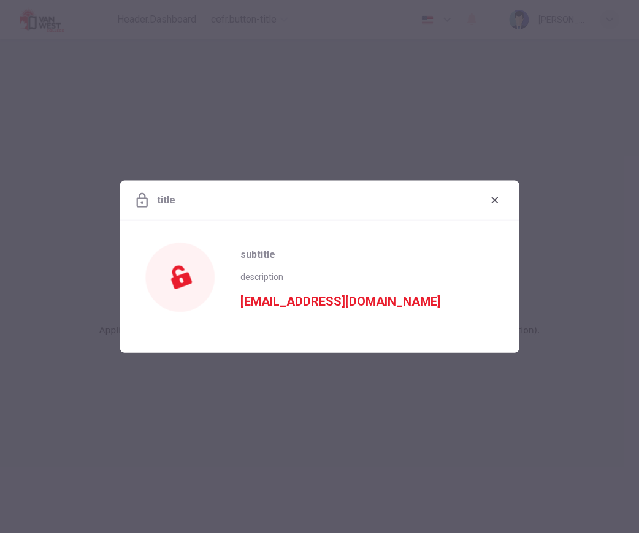
click at [303, 64] on div at bounding box center [319, 266] width 639 height 533
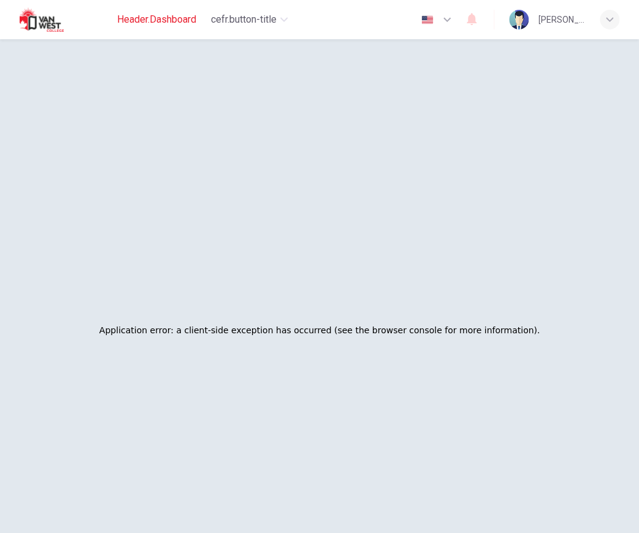
click at [166, 19] on span "header.dashboard" at bounding box center [156, 19] width 79 height 15
